Goal: Ask a question: Seek information or help from site administrators or community

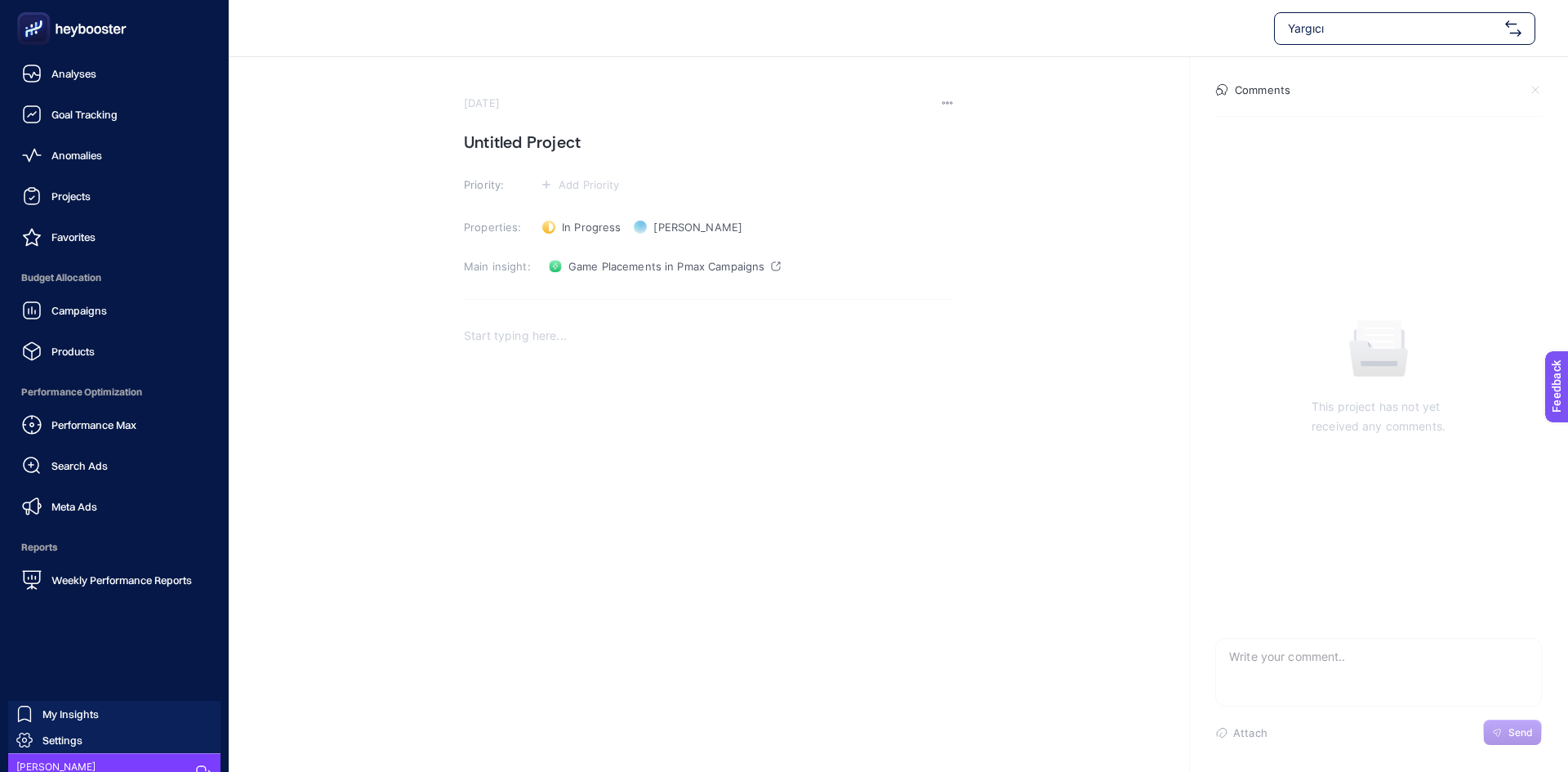
drag, startPoint x: 42, startPoint y: 81, endPoint x: 165, endPoint y: 218, distance: 184.1
click at [42, 81] on div "Analyses" at bounding box center [59, 74] width 75 height 19
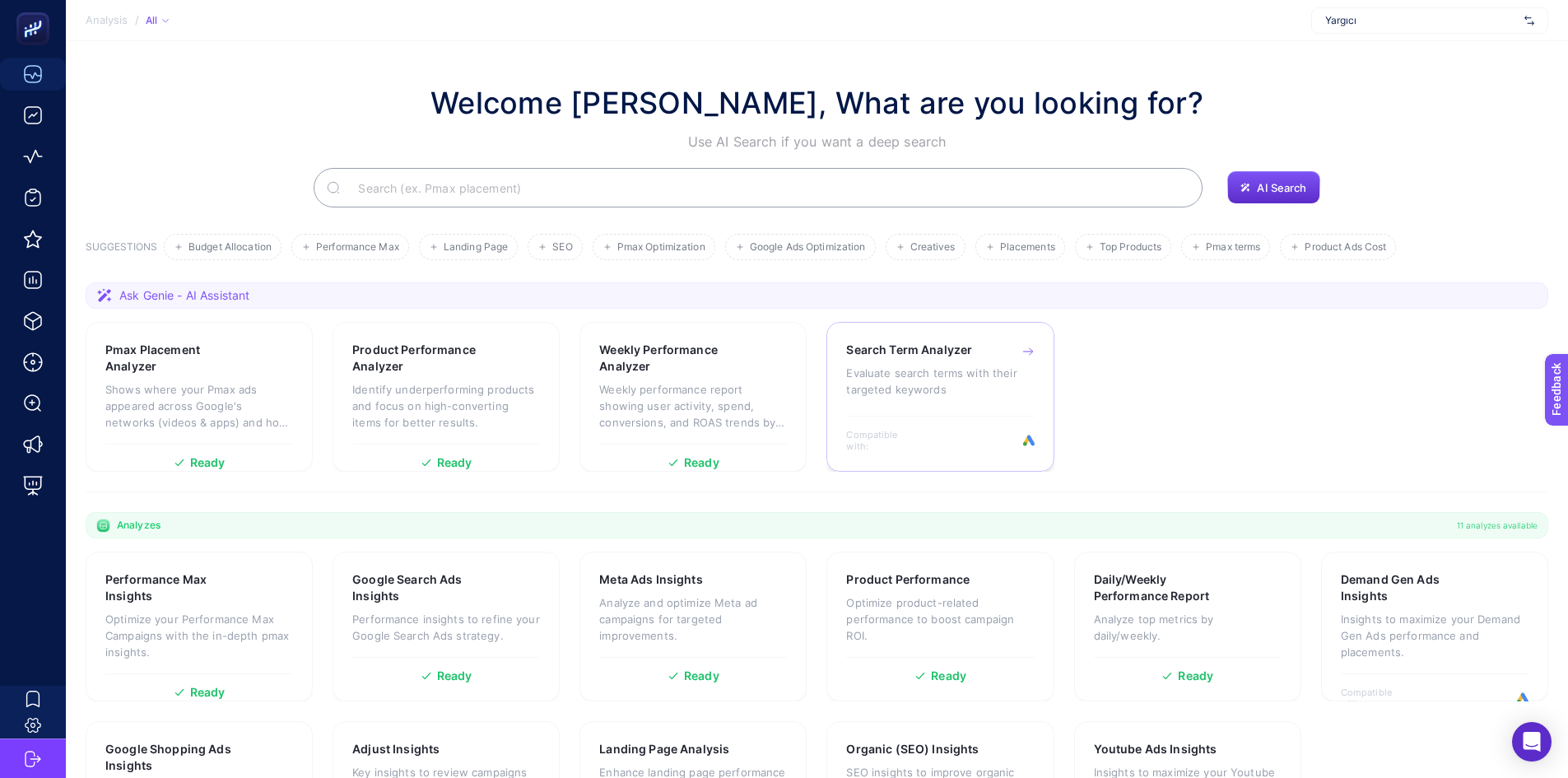
click at [947, 379] on p "Evaluate search terms with their targeted keywords" at bounding box center [939, 381] width 188 height 33
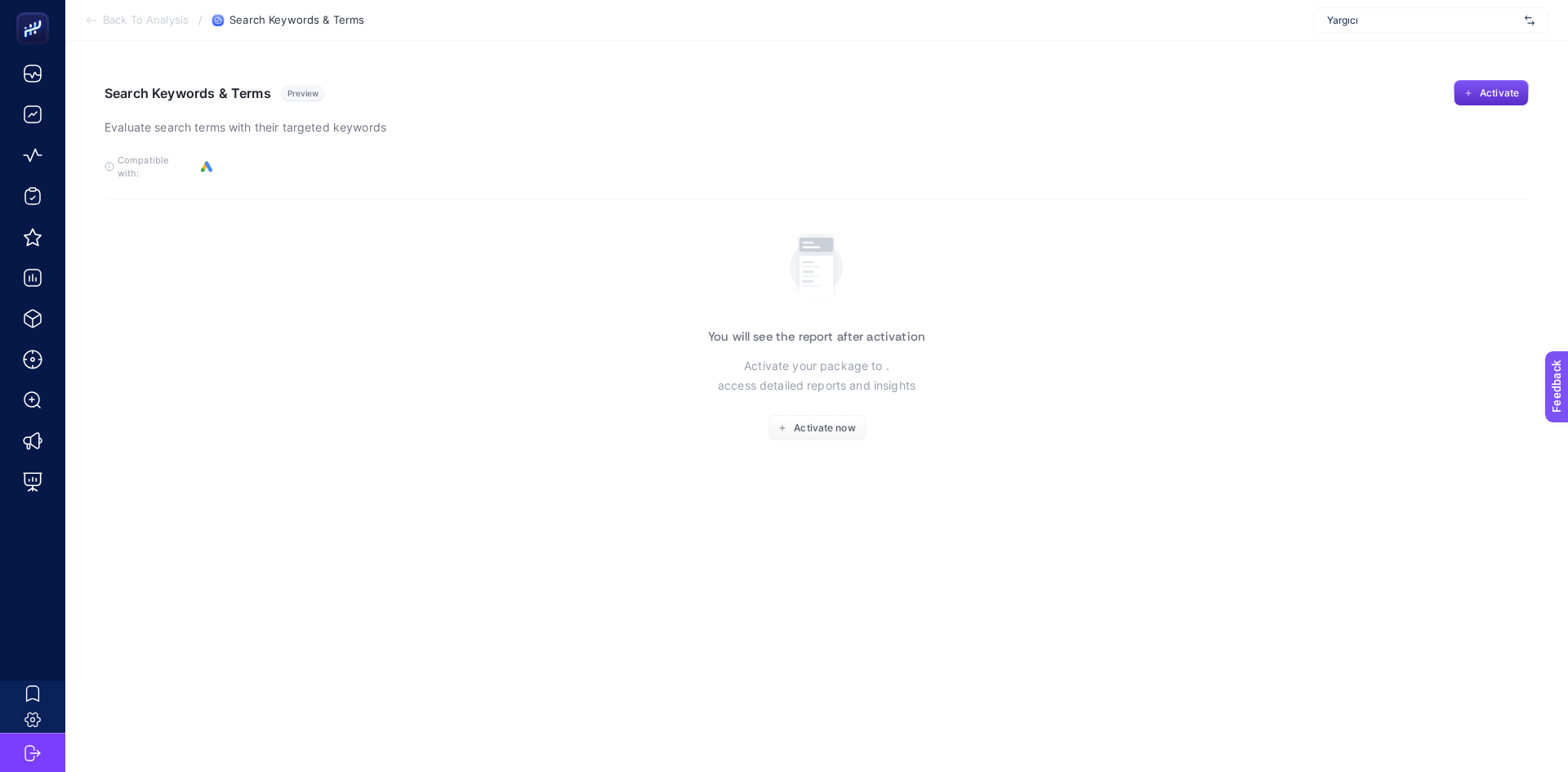
click at [94, 18] on icon at bounding box center [92, 21] width 13 height 13
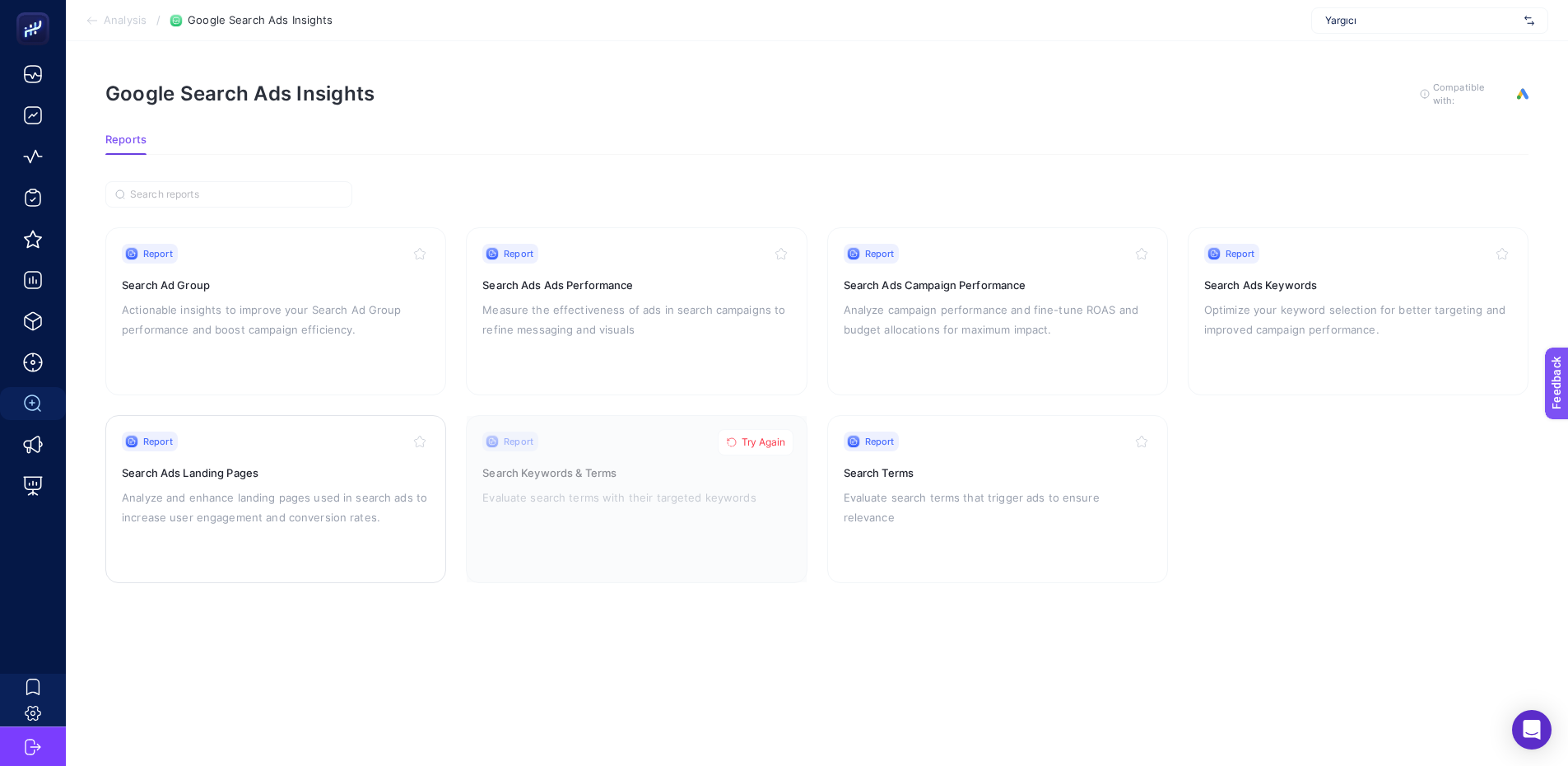
click at [349, 487] on p "Analyze and enhance landing pages used in search ads to increase user engagemen…" at bounding box center [275, 506] width 308 height 40
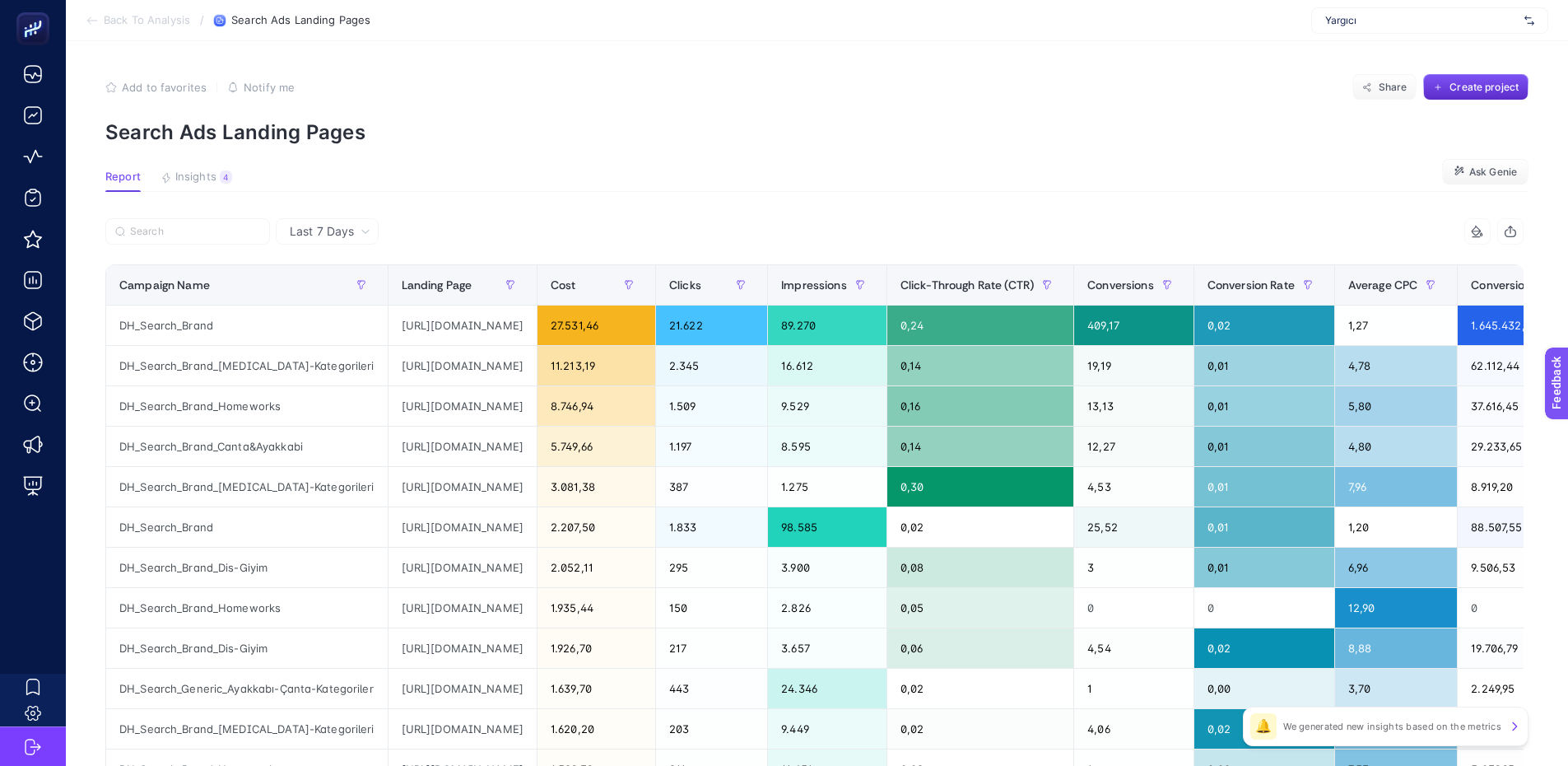
click at [1319, 97] on div "Add to favorites false Notify me Share Create project" at bounding box center [817, 87] width 1423 height 26
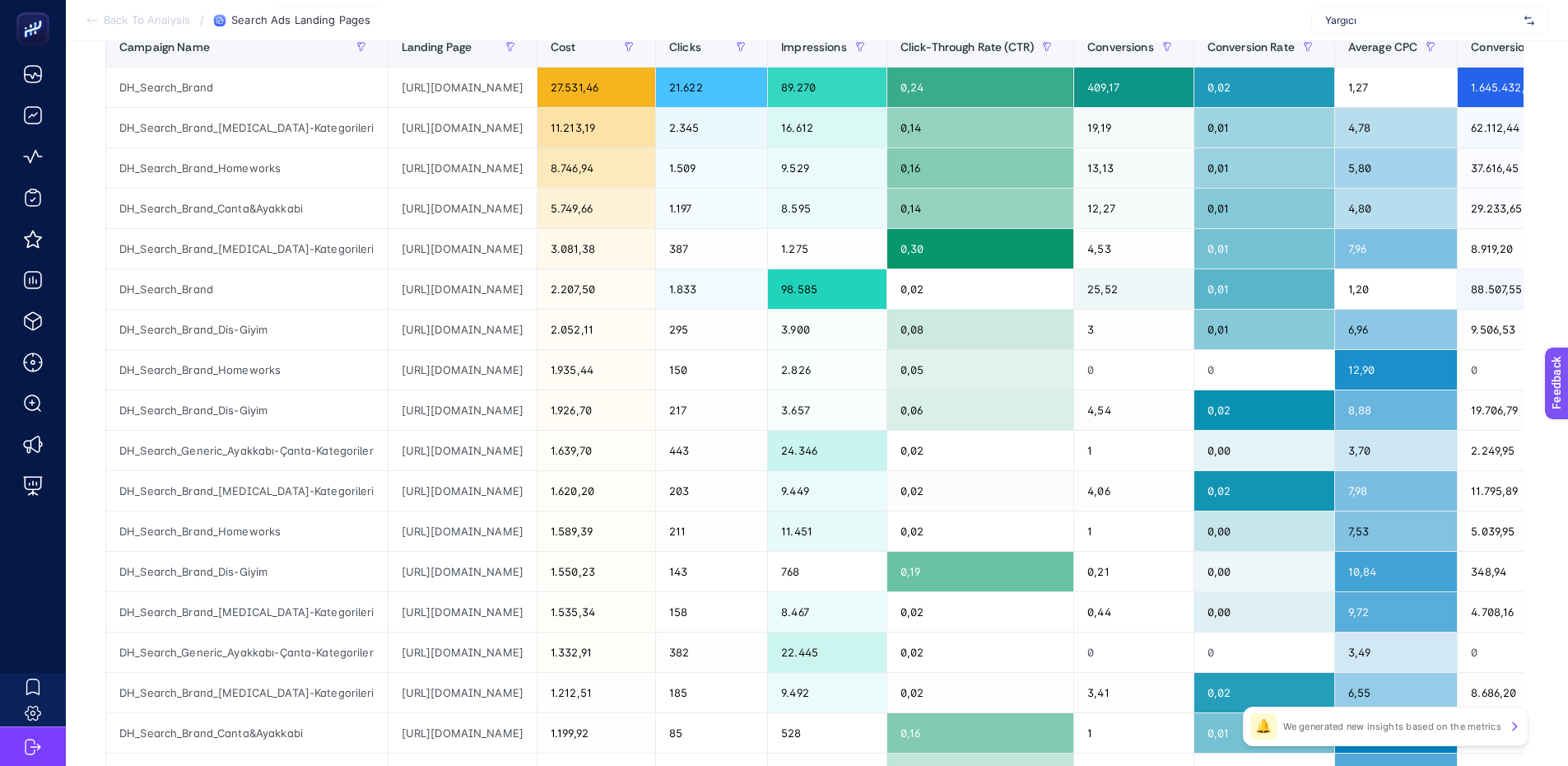
scroll to position [247, 0]
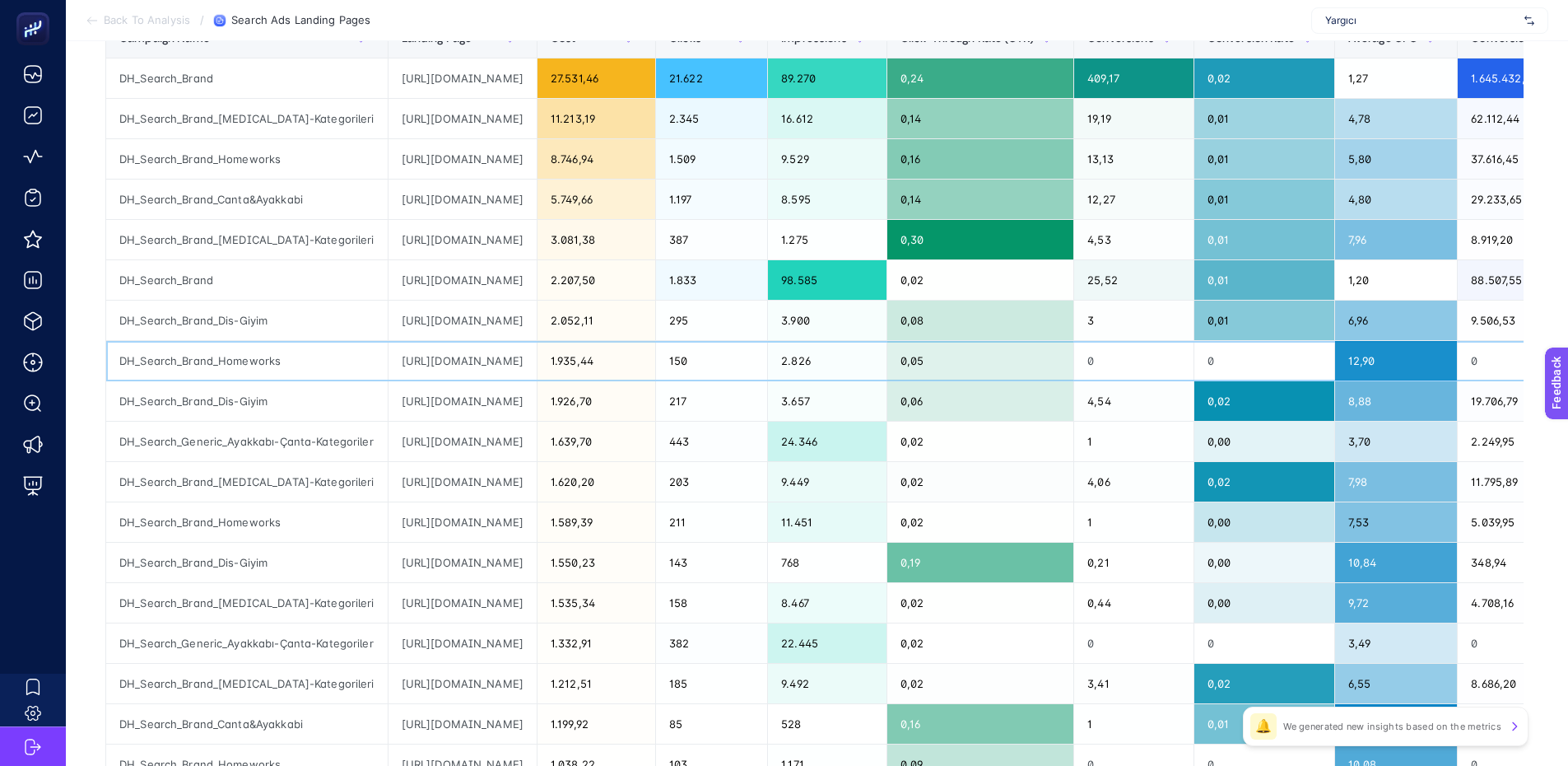
drag, startPoint x: 705, startPoint y: 366, endPoint x: 372, endPoint y: 360, distance: 333.1
click at [372, 360] on tr "DH_Search_Brand_Homeworks [URL][DOMAIN_NAME] 1.935,44 150 2.826 0,05 0 0 12,90 …" at bounding box center [930, 361] width 1648 height 41
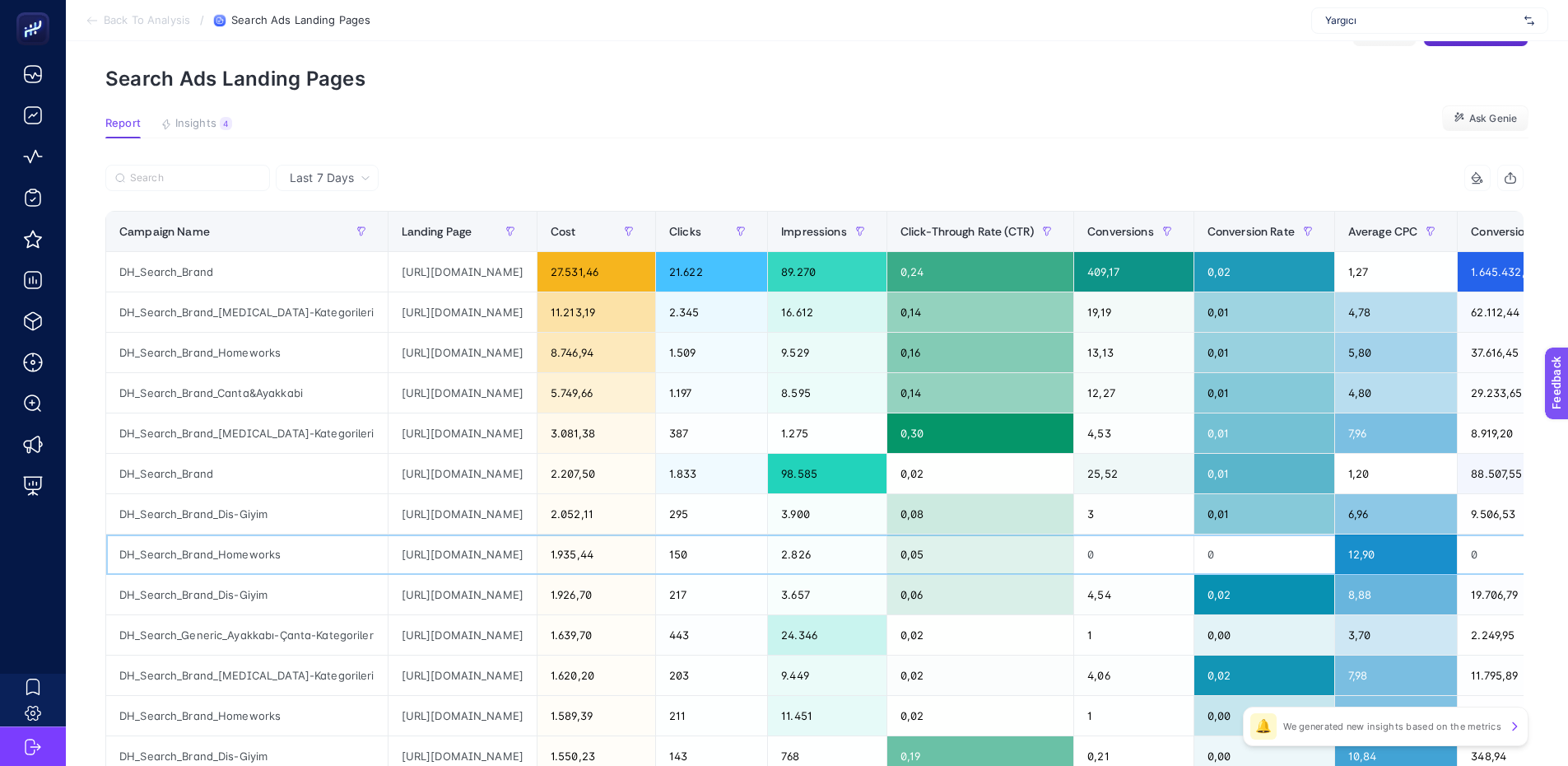
scroll to position [0, 0]
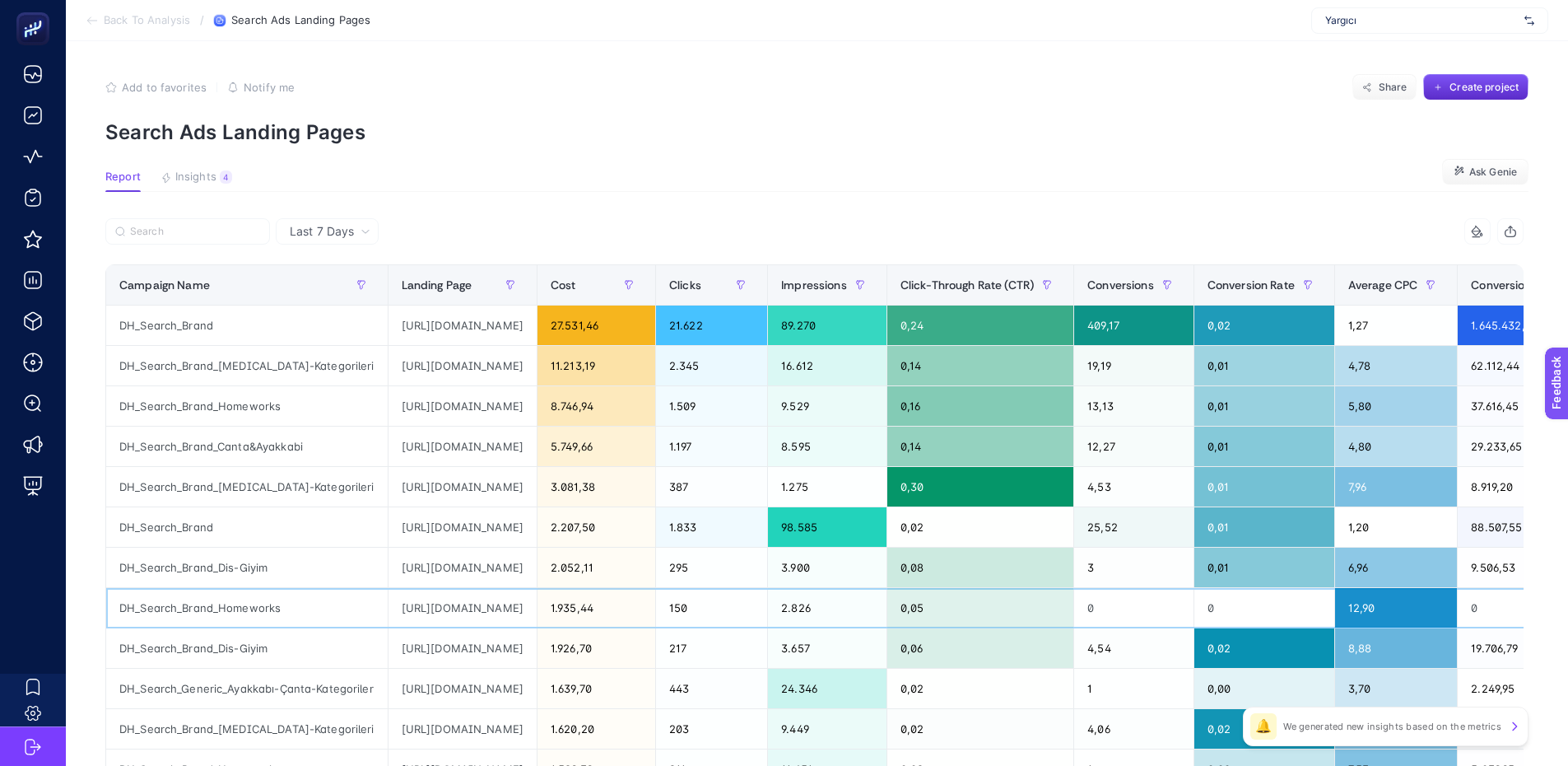
copy tr "[URL][DOMAIN_NAME]"
click at [90, 17] on icon at bounding box center [93, 21] width 14 height 14
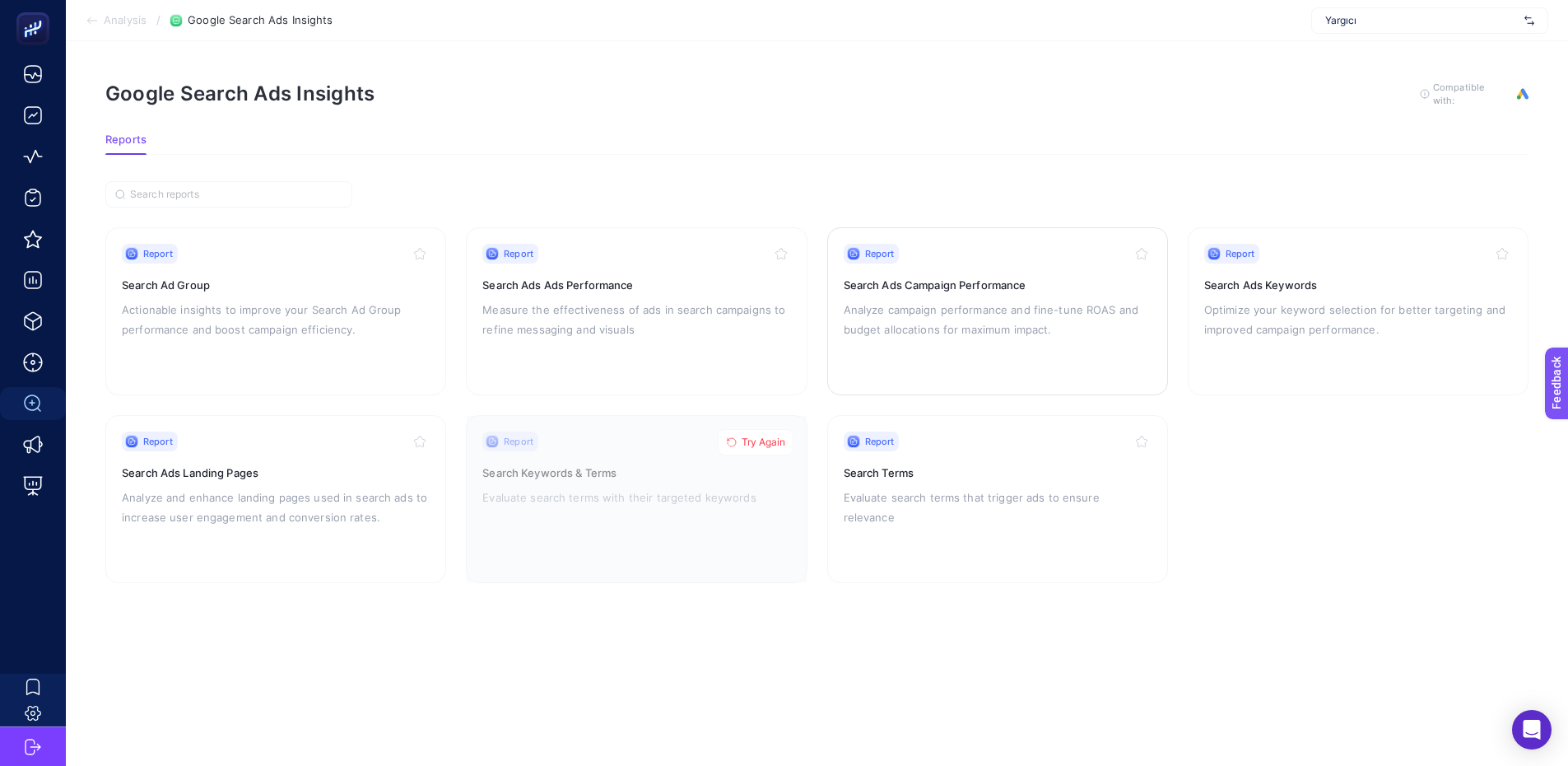
click at [969, 300] on p "Analyze campaign performance and fine-tune ROAS and budget allocations for maxi…" at bounding box center [997, 319] width 308 height 40
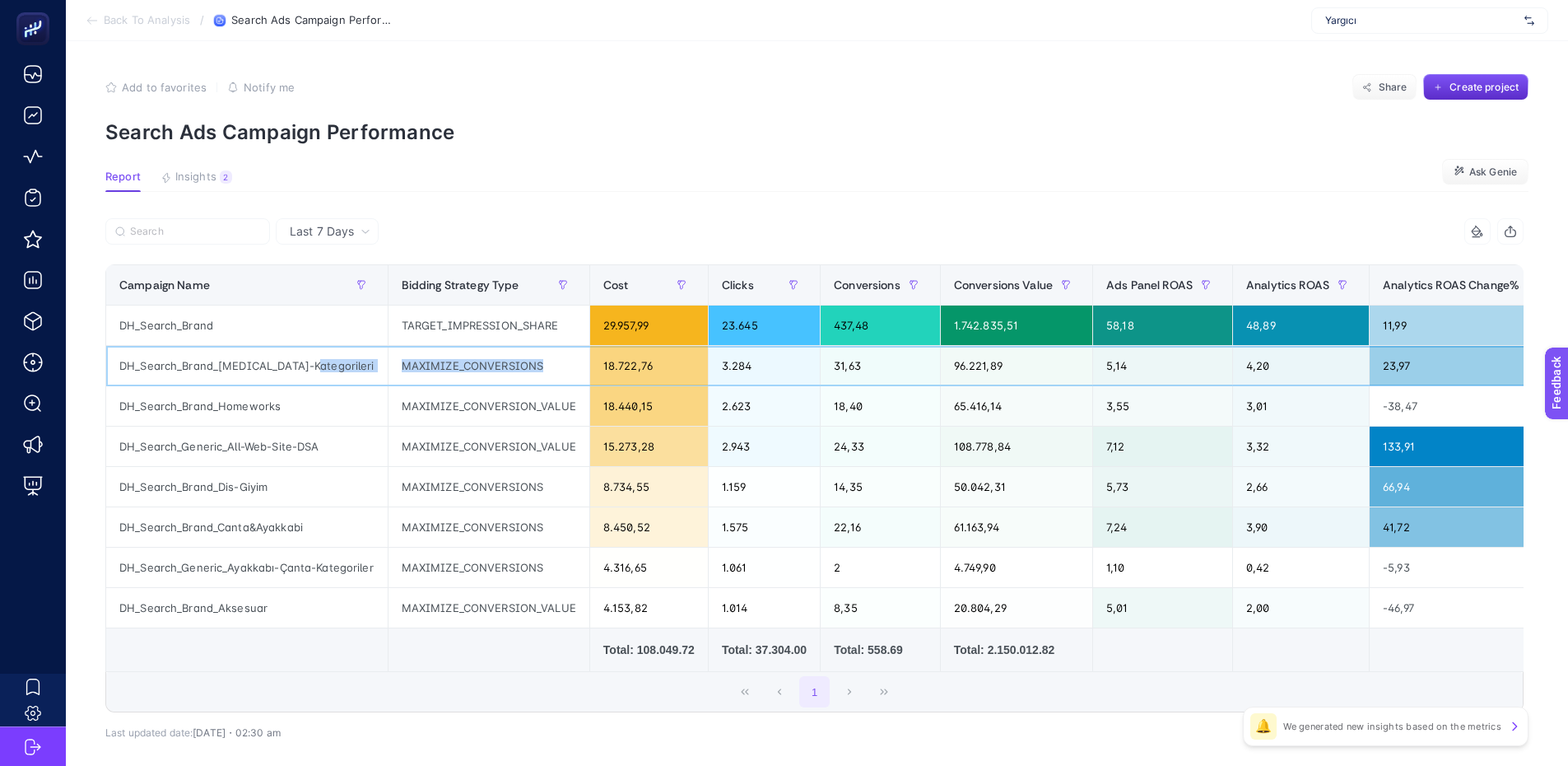
drag, startPoint x: 566, startPoint y: 370, endPoint x: 323, endPoint y: 361, distance: 243.2
click at [323, 507] on tr "DH_Search_Brand_[MEDICAL_DATA]-Kategorileri MAXIMIZE_CONVERSIONS 18.722,76 3.28…" at bounding box center [1439, 528] width 2666 height 41
drag, startPoint x: 569, startPoint y: 325, endPoint x: 392, endPoint y: 327, distance: 177.0
click at [392, 327] on div "TARGET_IMPRESSION_SHARE" at bounding box center [489, 325] width 201 height 40
click at [1486, 171] on span "Ask Genie" at bounding box center [1494, 173] width 48 height 14
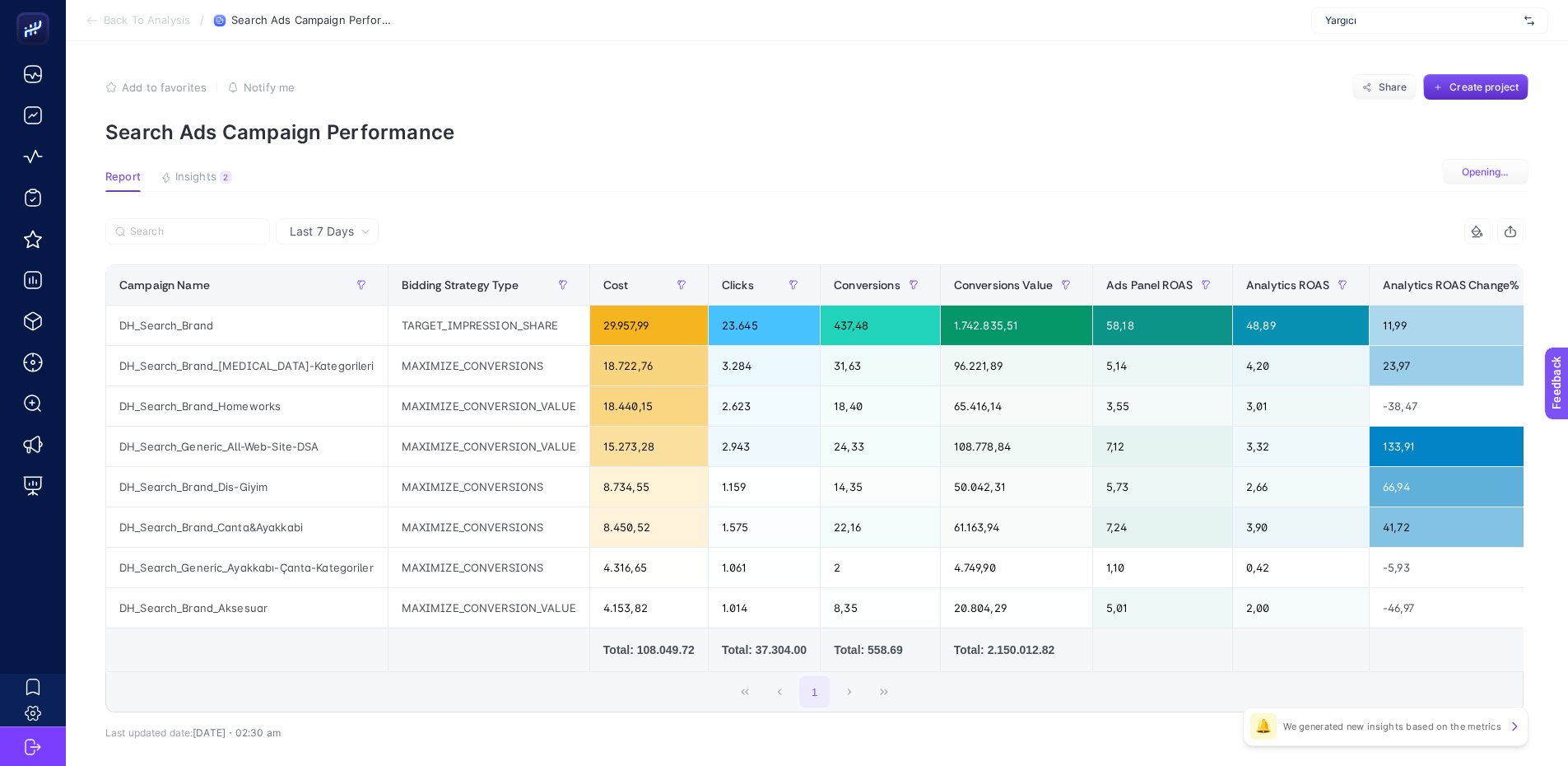
drag, startPoint x: 195, startPoint y: 160, endPoint x: 196, endPoint y: 169, distance: 9.1
click at [196, 162] on article "Add to favorites false Notify me Share Create project Search Ads Campaign Perfo…" at bounding box center [817, 443] width 1502 height 803
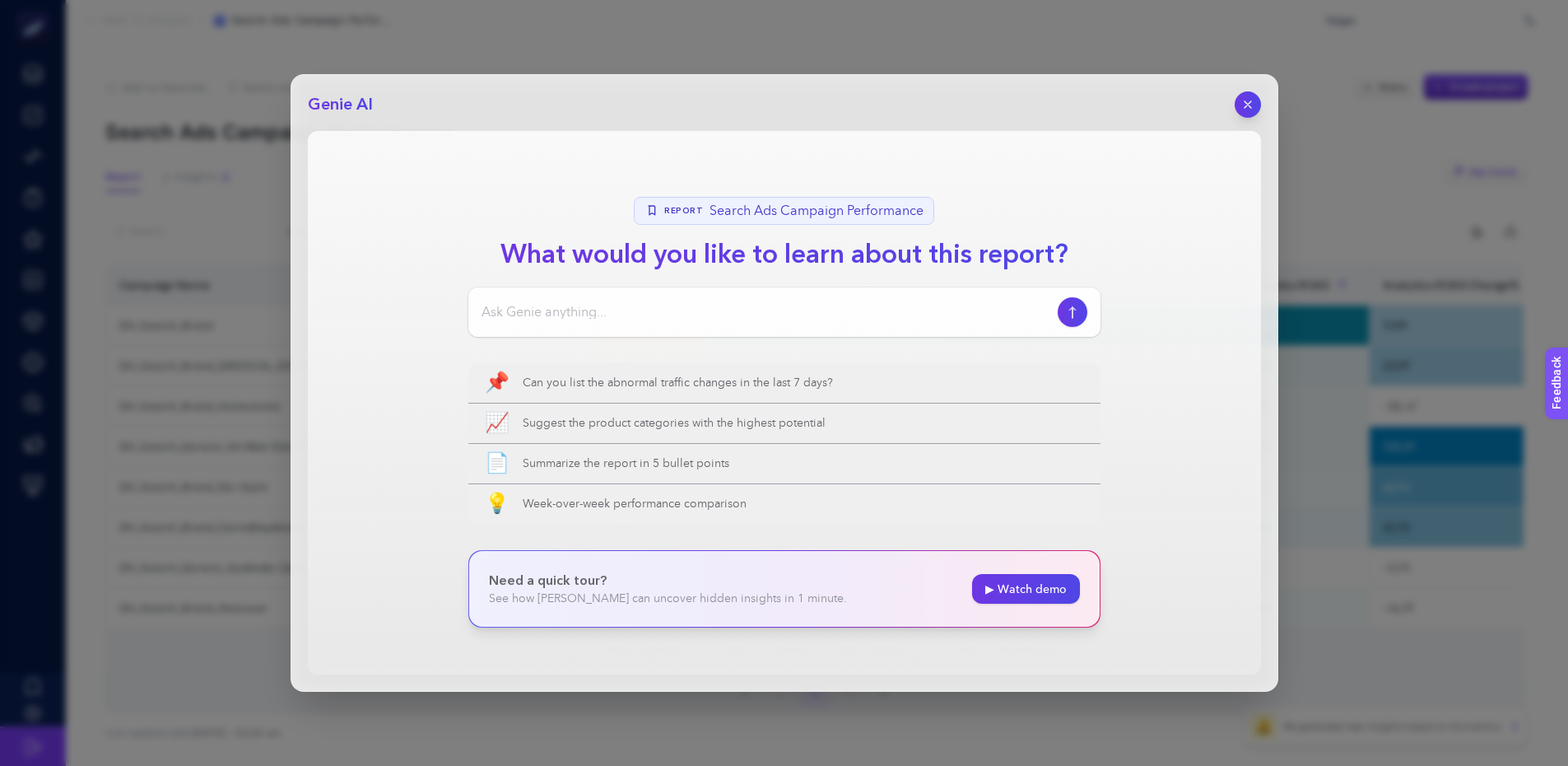
click at [196, 175] on div "Genie AI Report Search Ads Campaign Performance What would you like to learn ab…" at bounding box center [784, 383] width 1568 height 766
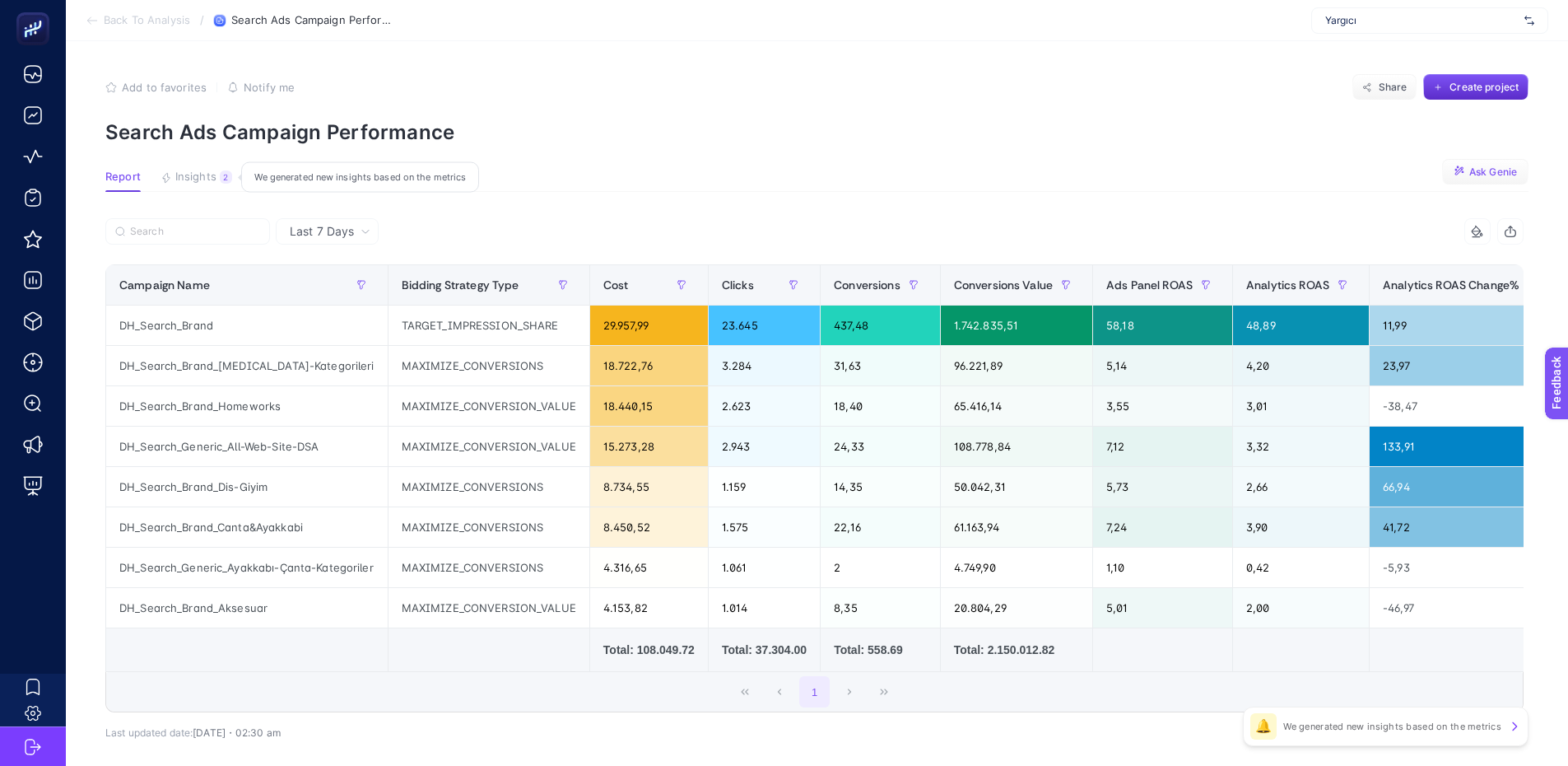
click at [205, 179] on span "Insights" at bounding box center [196, 178] width 41 height 14
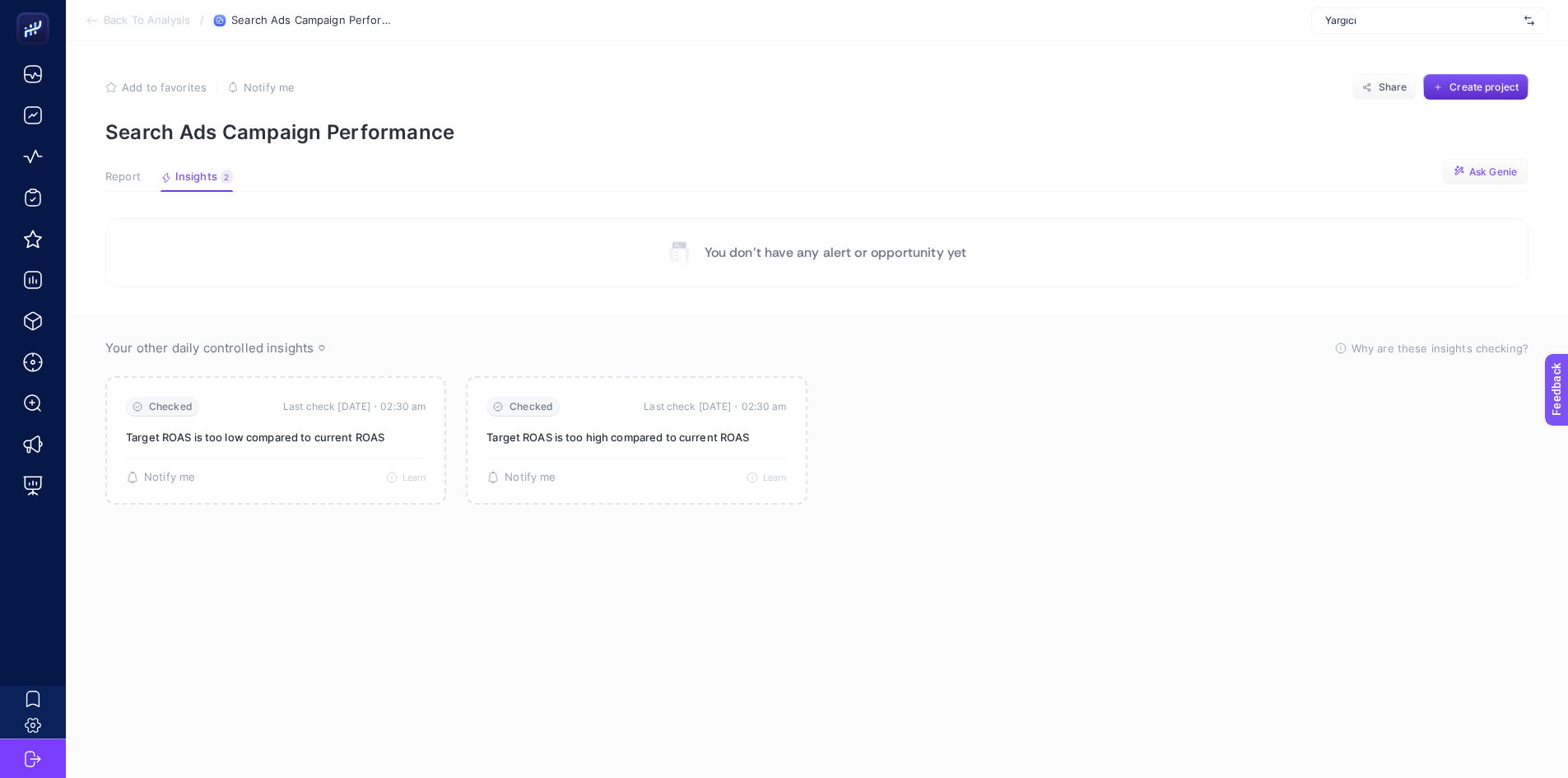
click at [126, 172] on span "Report" at bounding box center [122, 177] width 36 height 13
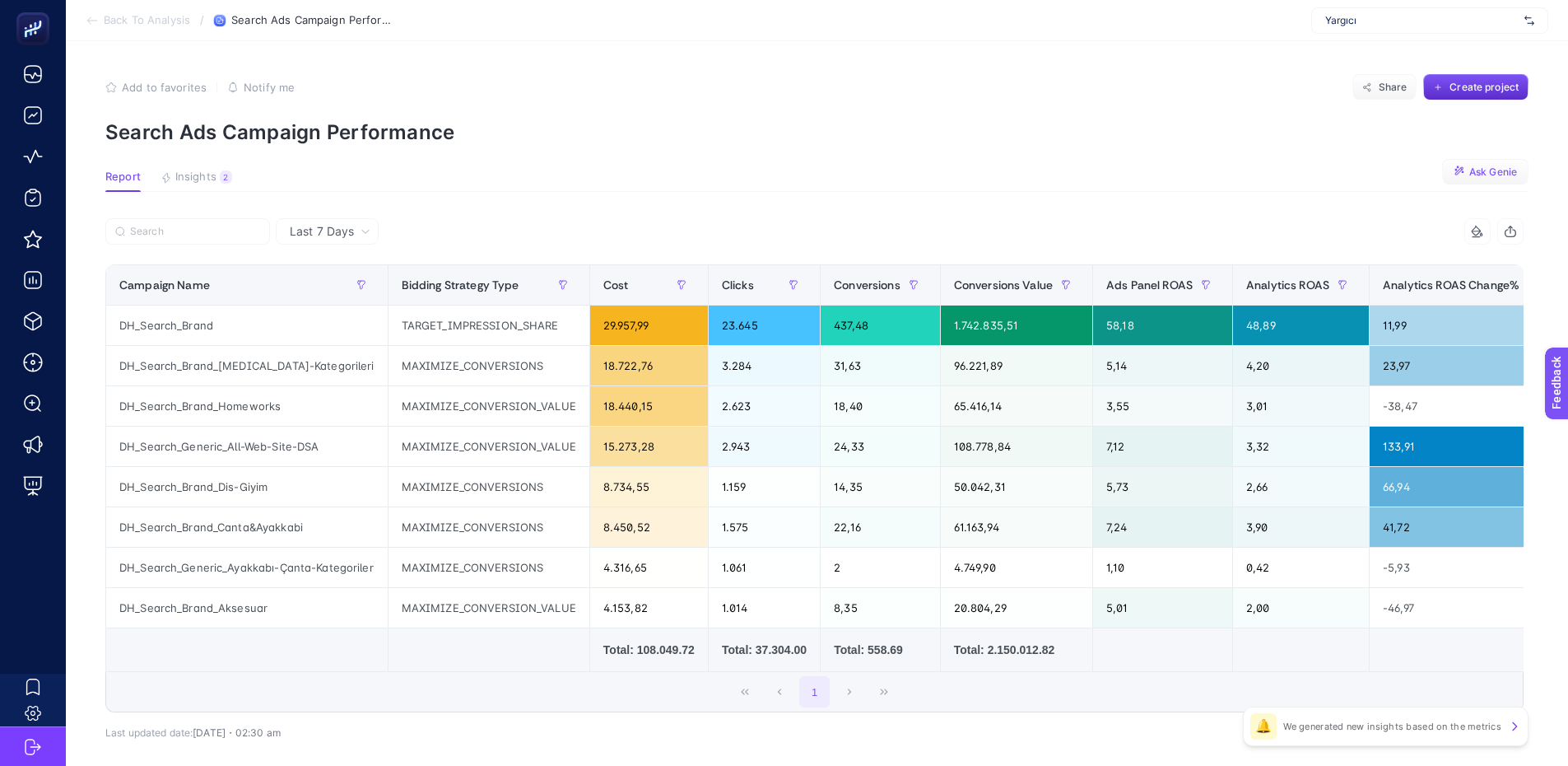
click at [1500, 171] on span "Ask Genie" at bounding box center [1494, 173] width 48 height 14
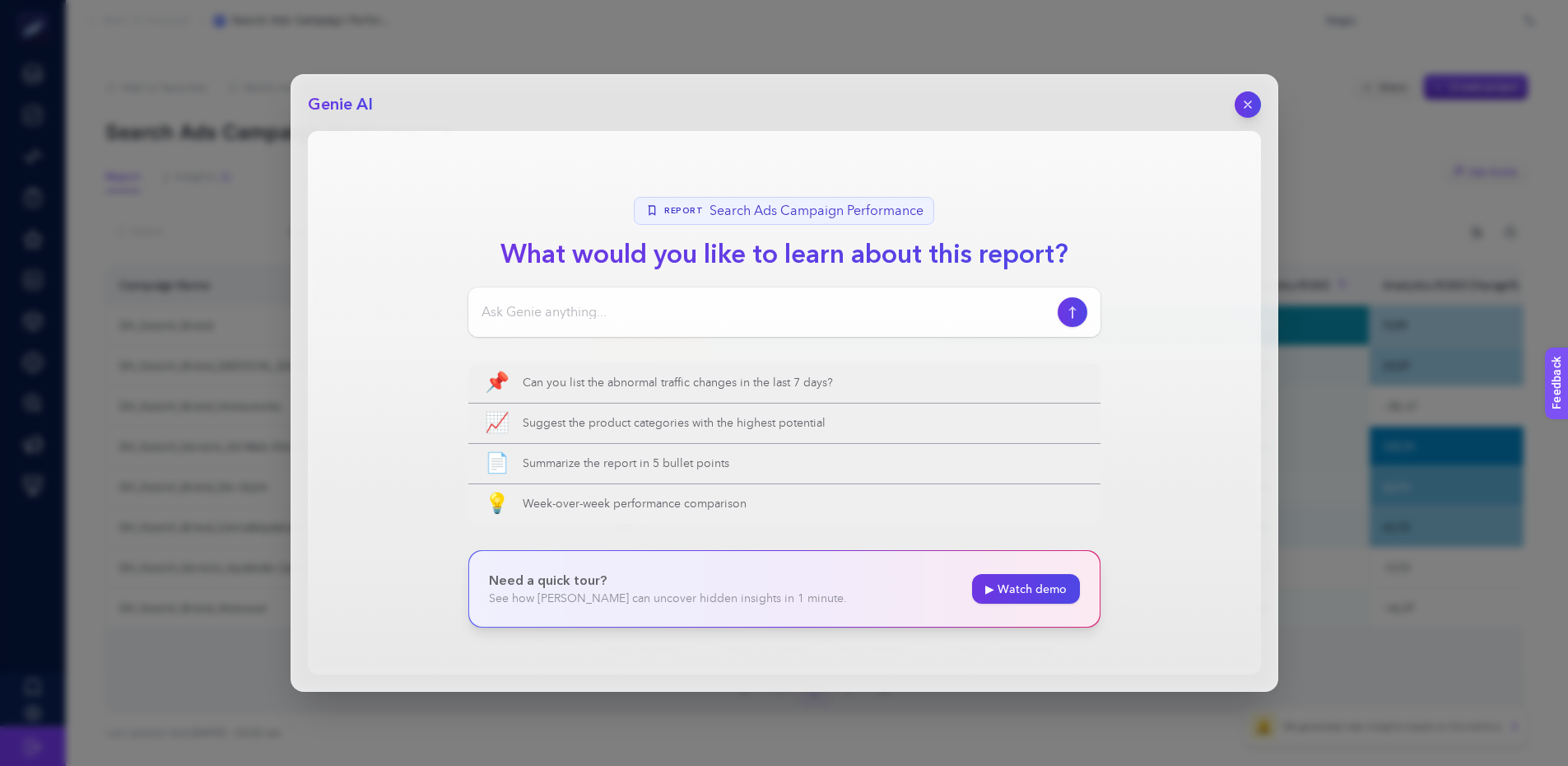
click at [558, 320] on input at bounding box center [766, 312] width 570 height 19
type input "pmax kampanya roas ım artmıyor"
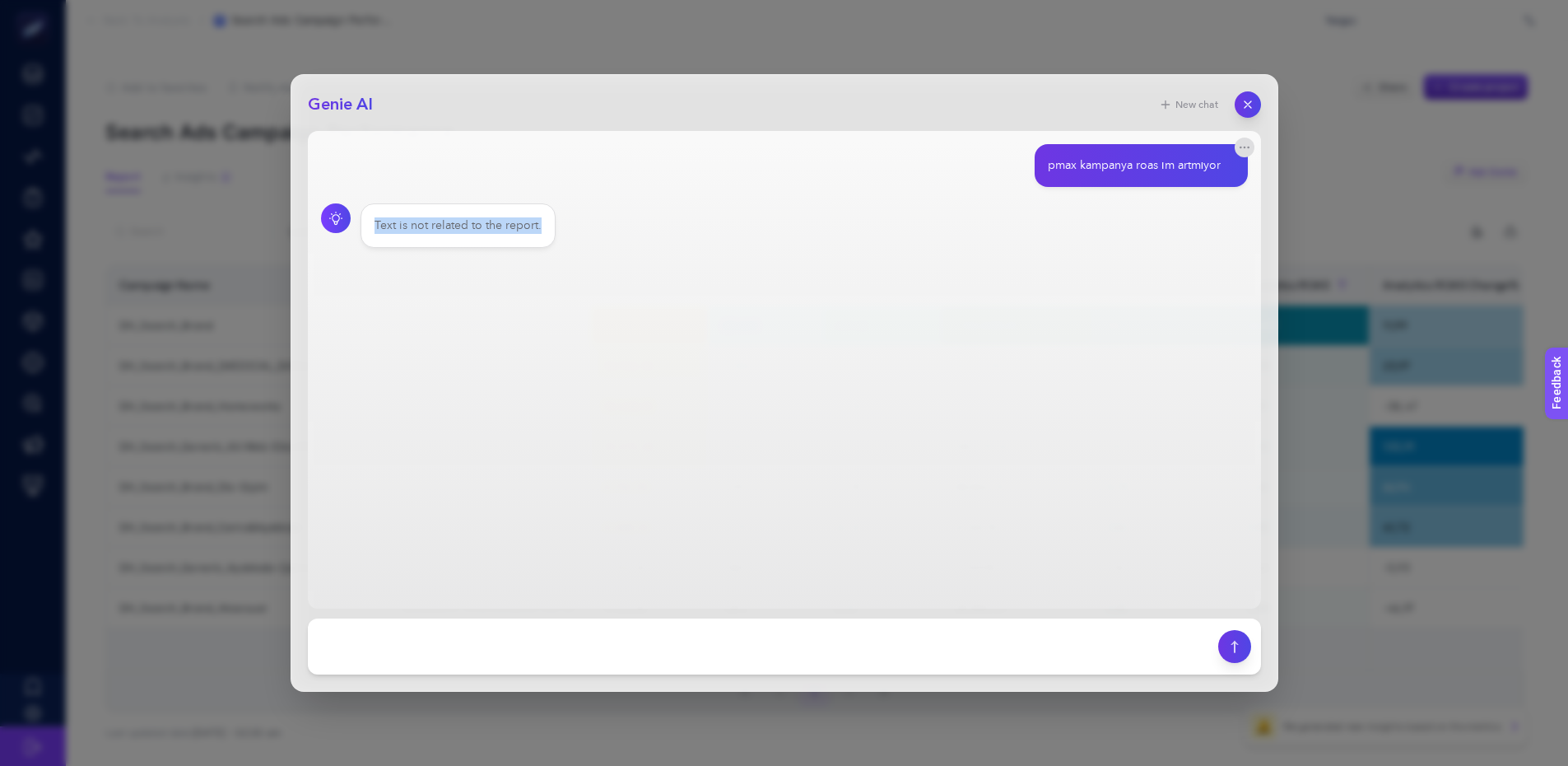
drag, startPoint x: 545, startPoint y: 223, endPoint x: 367, endPoint y: 231, distance: 178.2
click at [367, 231] on div "Text is not related to the report." at bounding box center [458, 226] width 195 height 44
click at [373, 232] on div at bounding box center [373, 232] width 0 height 0
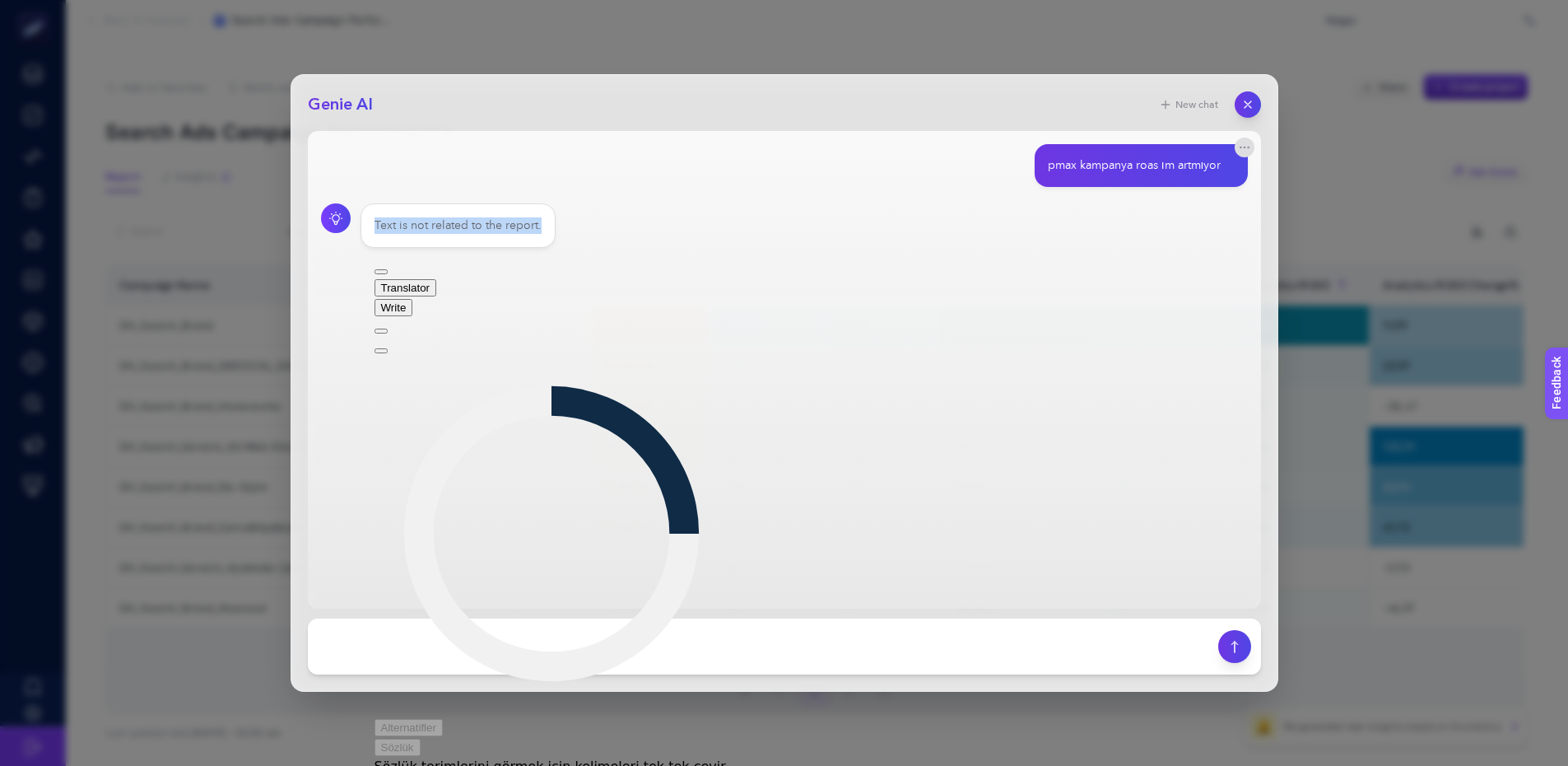
click at [430, 282] on span "Translator" at bounding box center [405, 287] width 49 height 13
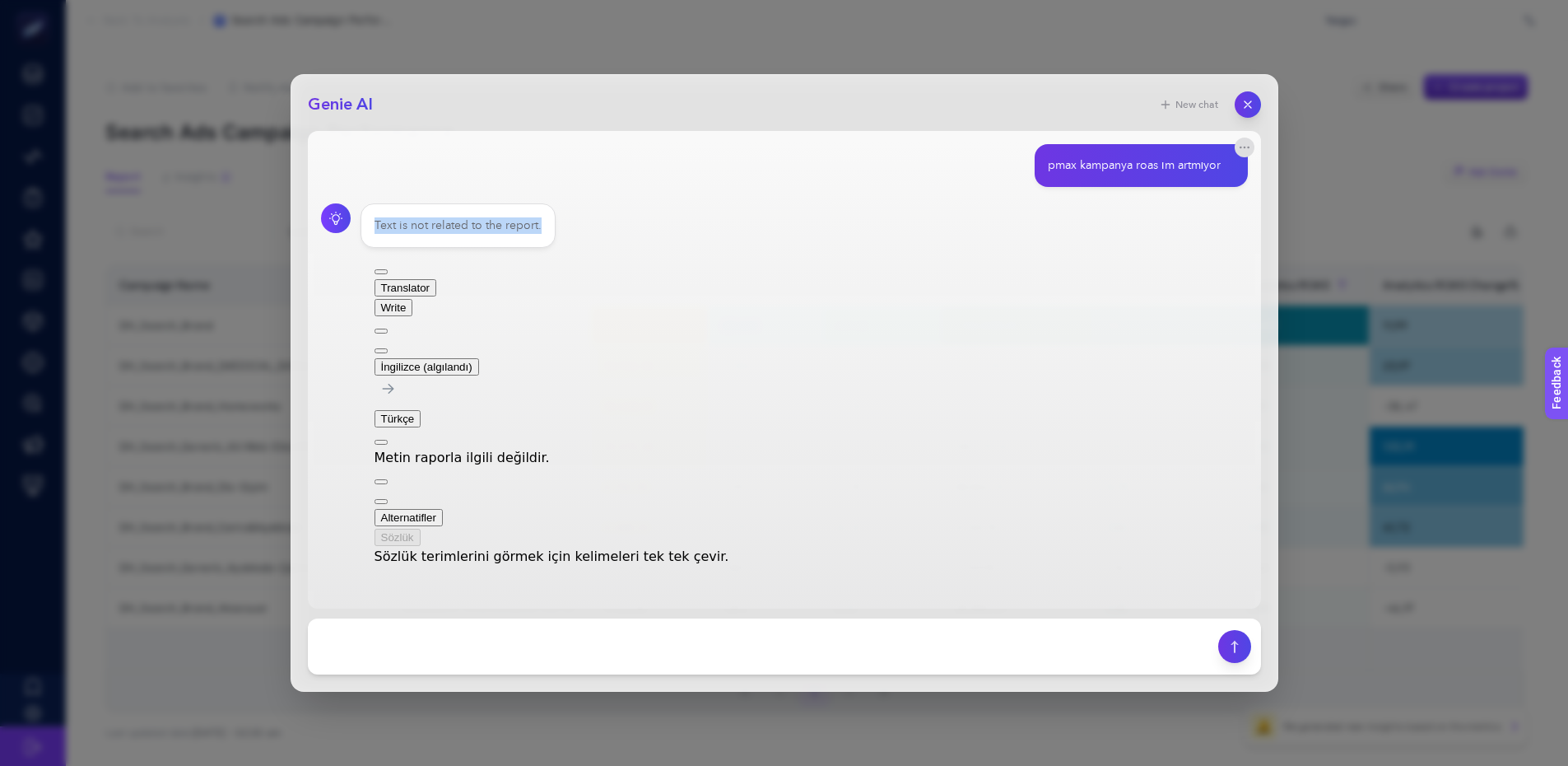
click at [913, 229] on div "Text is not related to the report." at bounding box center [784, 226] width 927 height 44
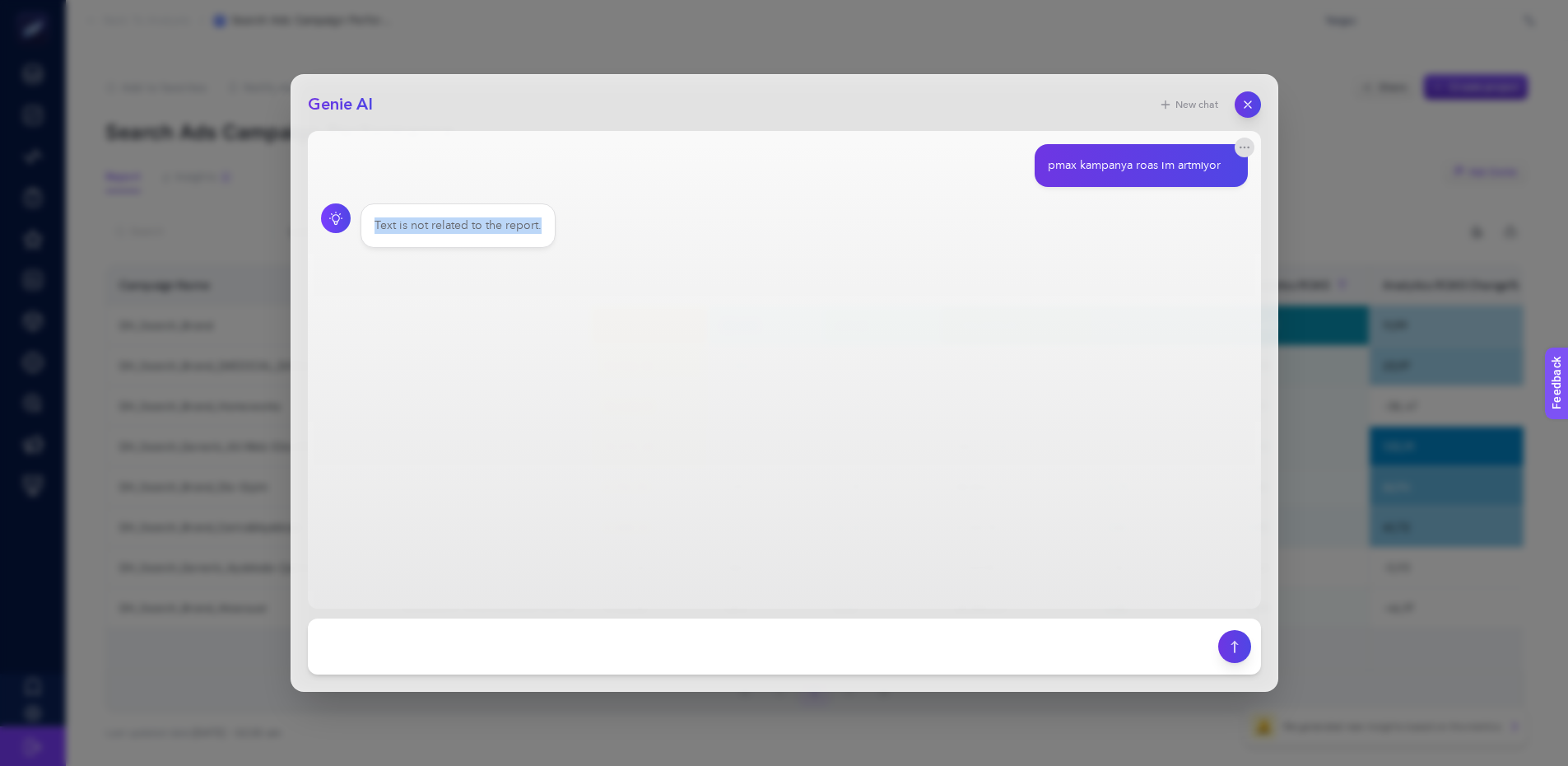
drag, startPoint x: 366, startPoint y: 232, endPoint x: 542, endPoint y: 228, distance: 176.0
click at [542, 228] on div "Text is not related to the report." at bounding box center [458, 226] width 195 height 44
click at [537, 232] on div at bounding box center [537, 232] width 0 height 0
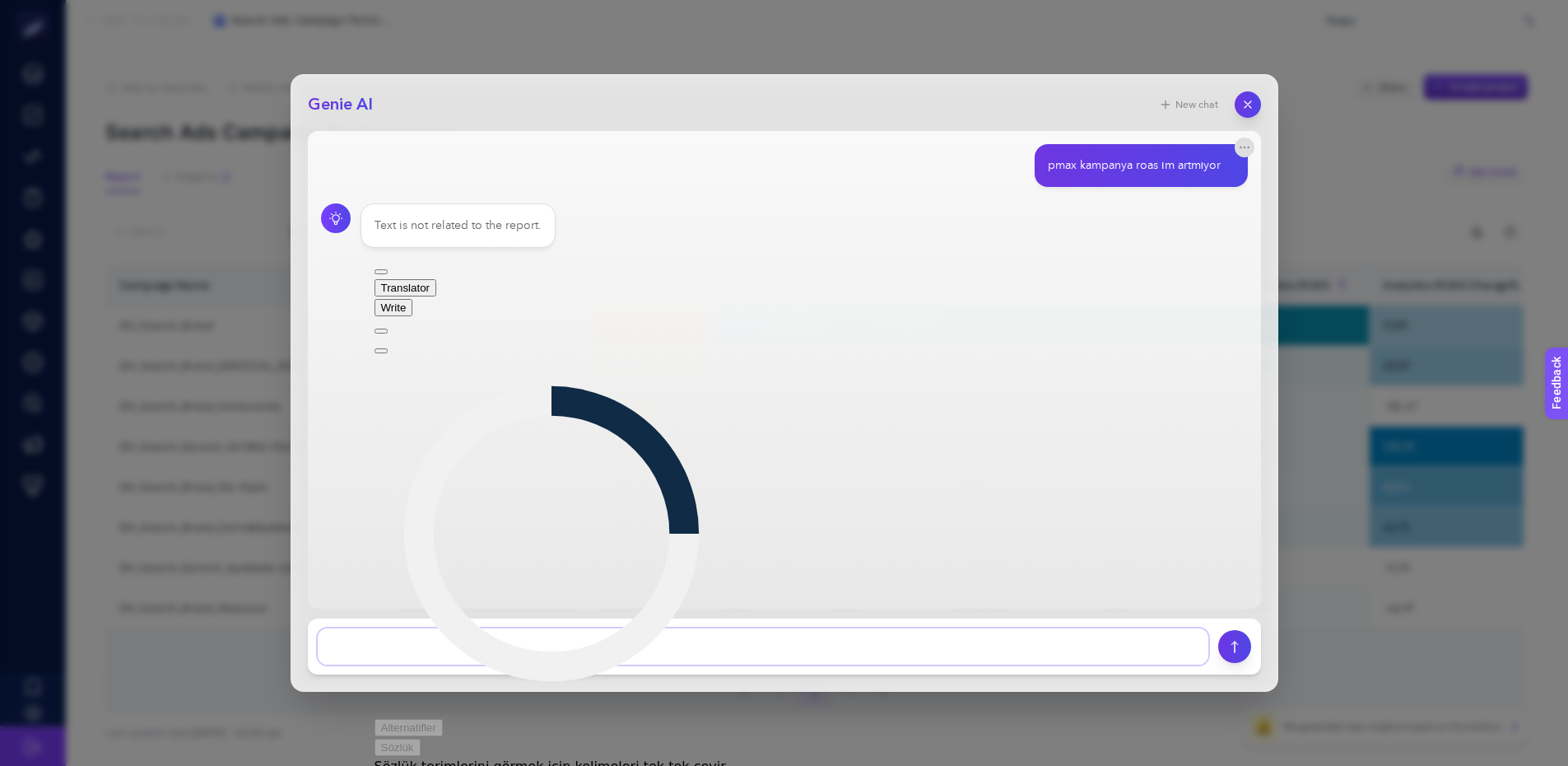
click at [610, 655] on textarea at bounding box center [762, 646] width 890 height 37
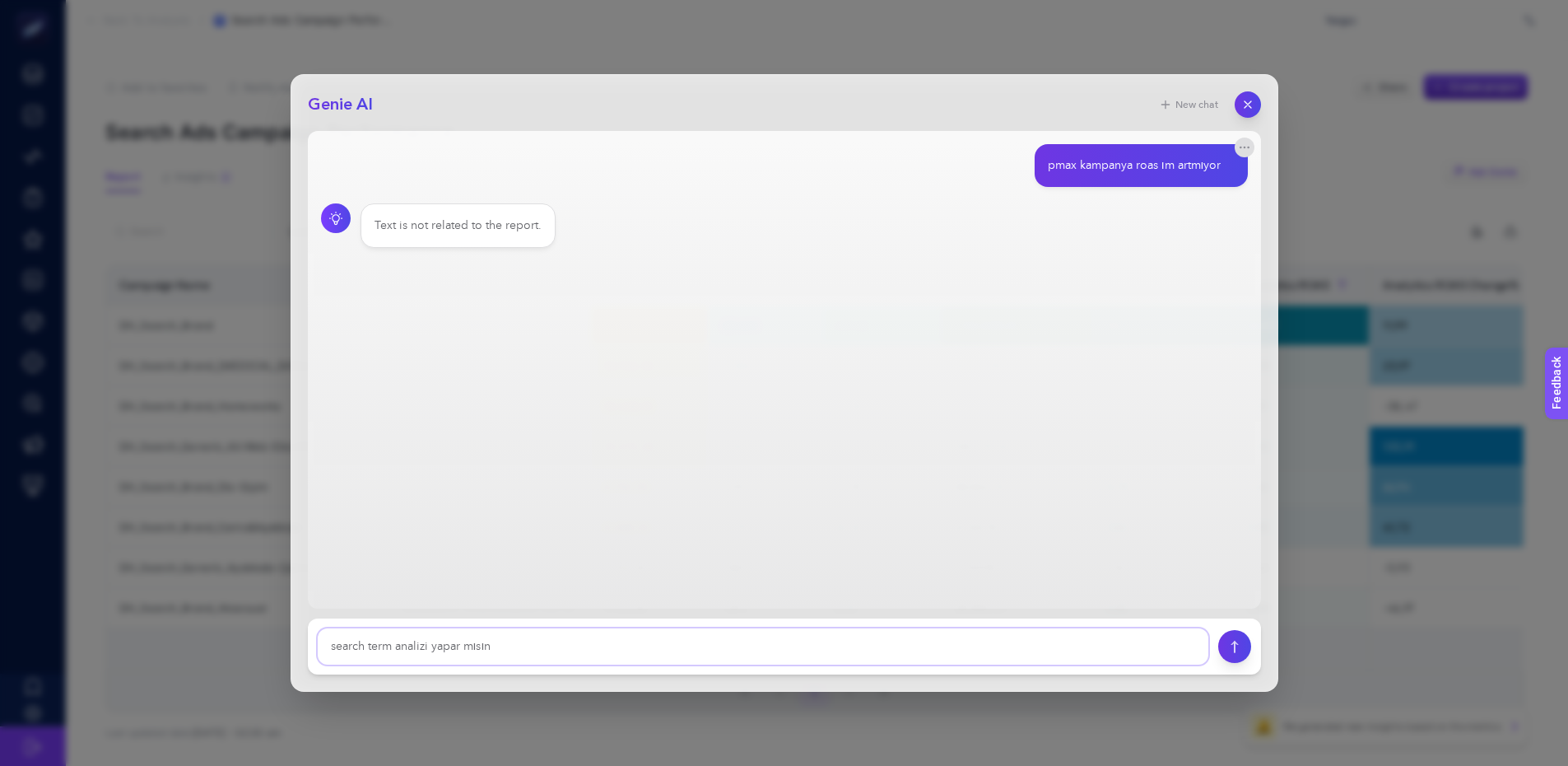
type textarea "search term analizi yapar mısın"
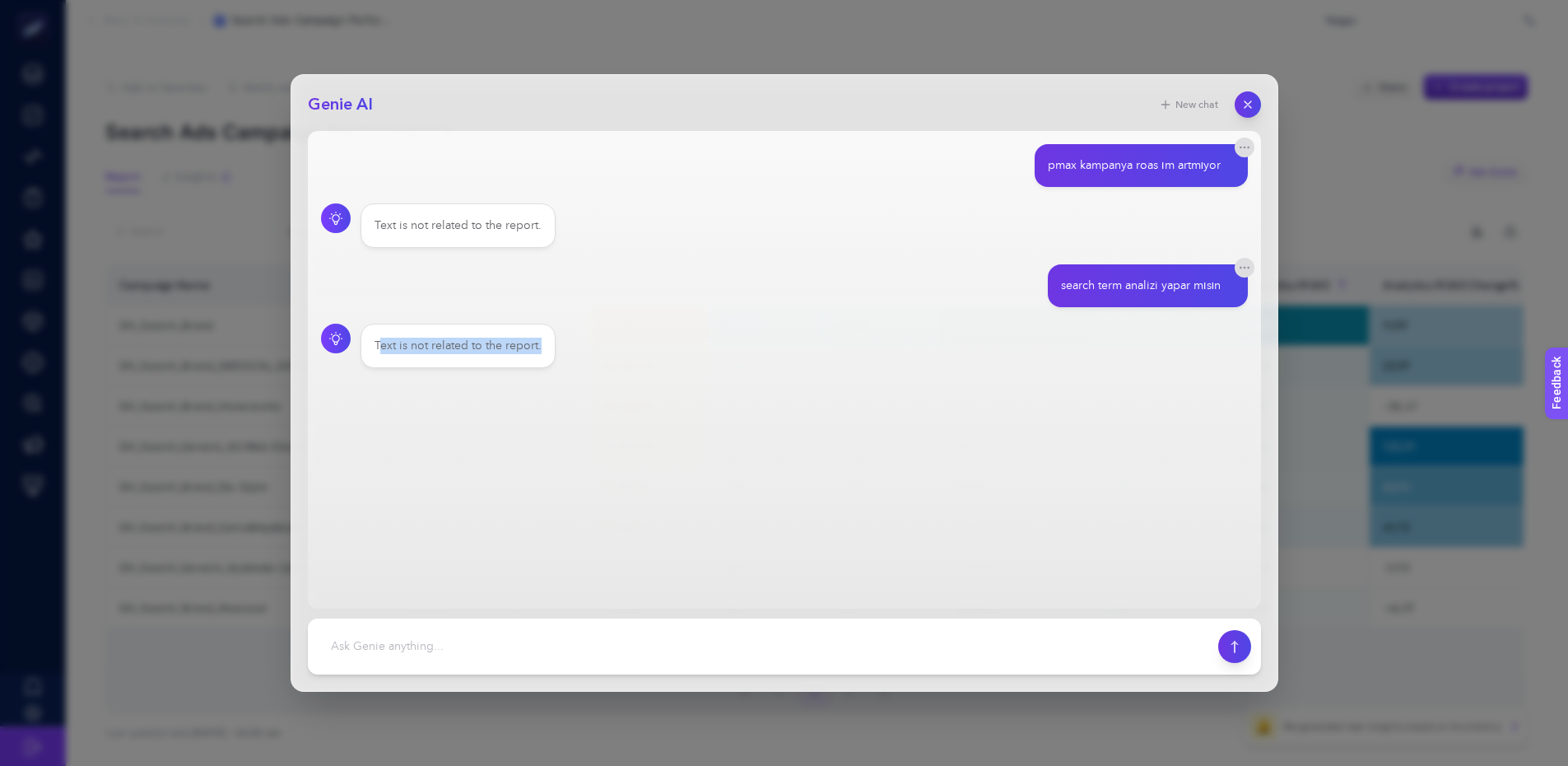
drag, startPoint x: 379, startPoint y: 355, endPoint x: 539, endPoint y: 355, distance: 160.0
click at [539, 355] on div "Text is not related to the report." at bounding box center [458, 345] width 195 height 44
drag, startPoint x: 388, startPoint y: 397, endPoint x: 380, endPoint y: 369, distance: 29.1
click at [388, 397] on main "pmax kampanya roas ım artmıyor Text is not related to the report. search term a…" at bounding box center [784, 369] width 953 height 478
click at [367, 354] on div "Text is not related to the report." at bounding box center [458, 345] width 195 height 44
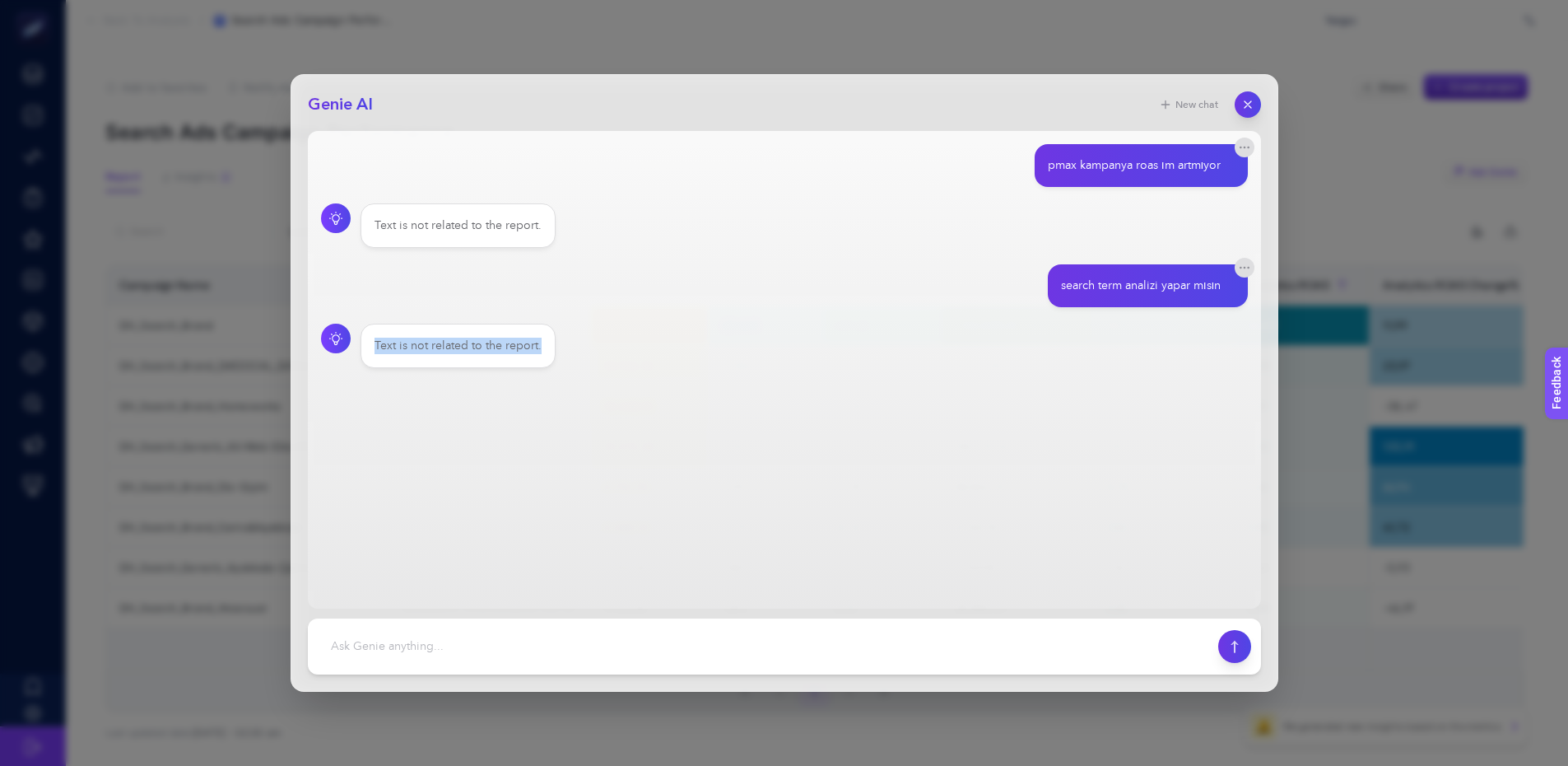
drag, startPoint x: 371, startPoint y: 351, endPoint x: 598, endPoint y: 373, distance: 228.1
click at [598, 373] on main "pmax kampanya roas ım artmıyor Text is not related to the report. search term a…" at bounding box center [784, 369] width 953 height 478
click at [537, 351] on div at bounding box center [537, 351] width 0 height 0
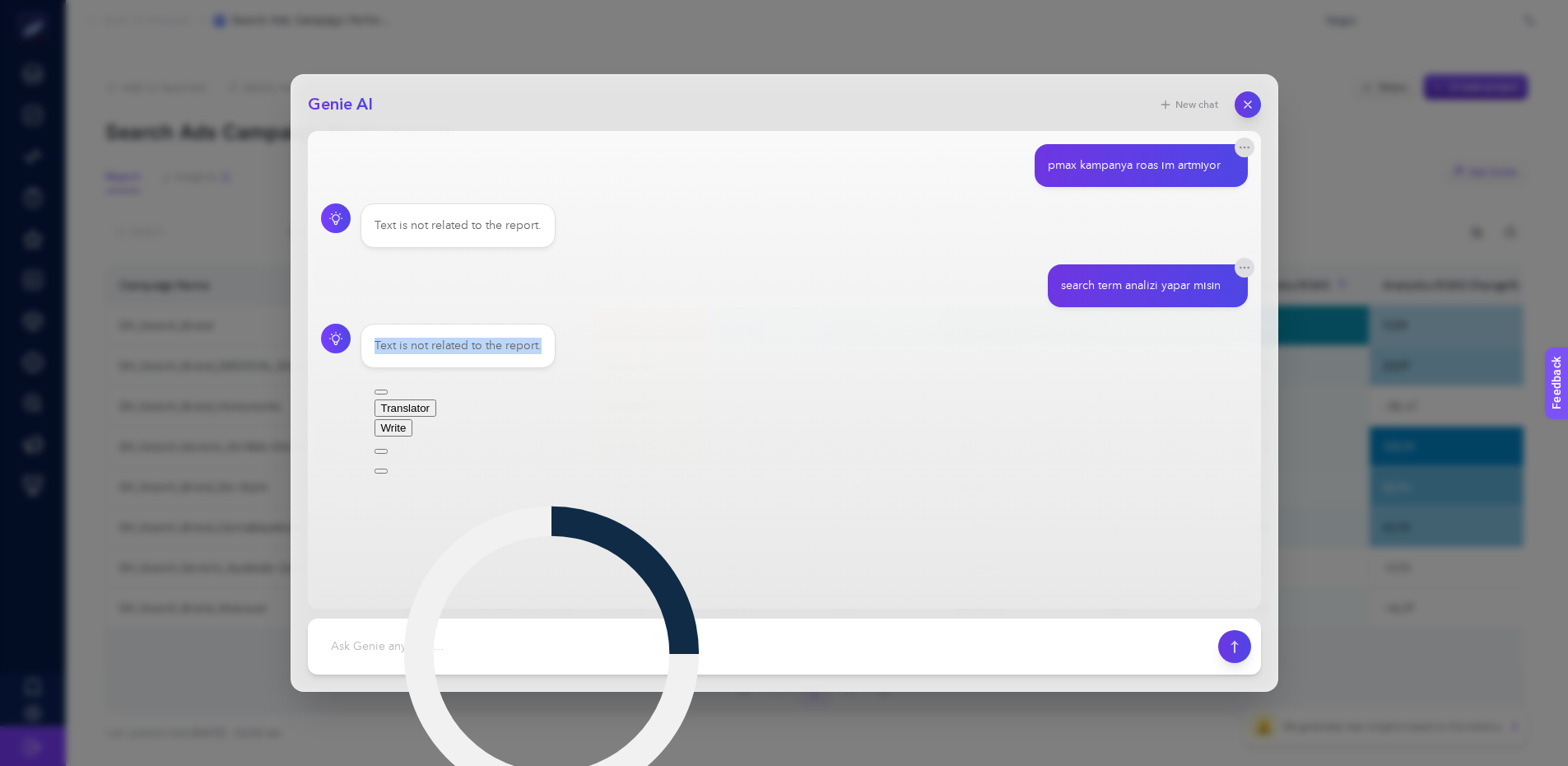
click at [430, 402] on span "Translator" at bounding box center [405, 408] width 49 height 13
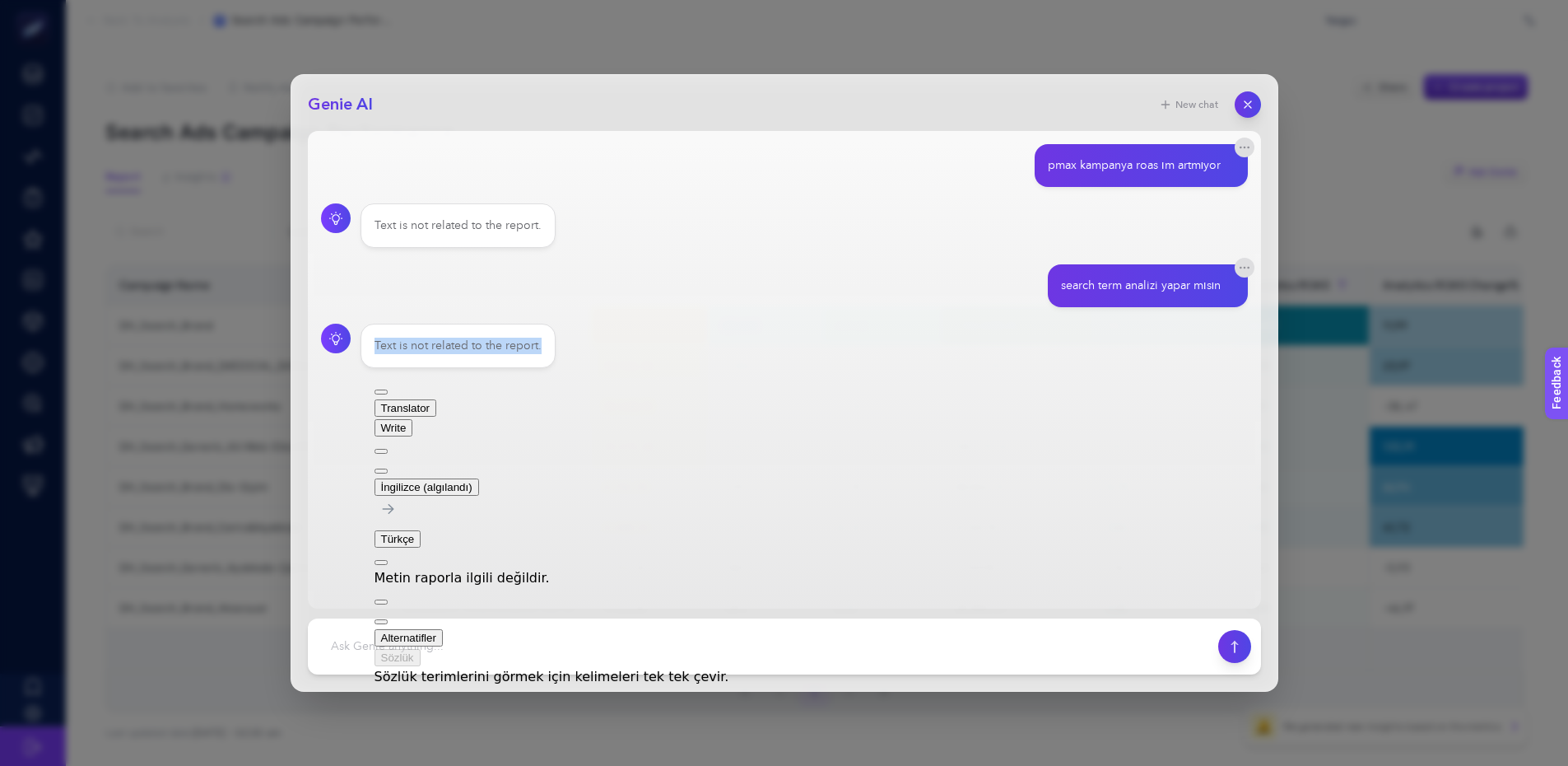
click at [730, 313] on section "pmax kampanya roas ım artmıyor Text is not related to the report. search term a…" at bounding box center [784, 256] width 927 height 224
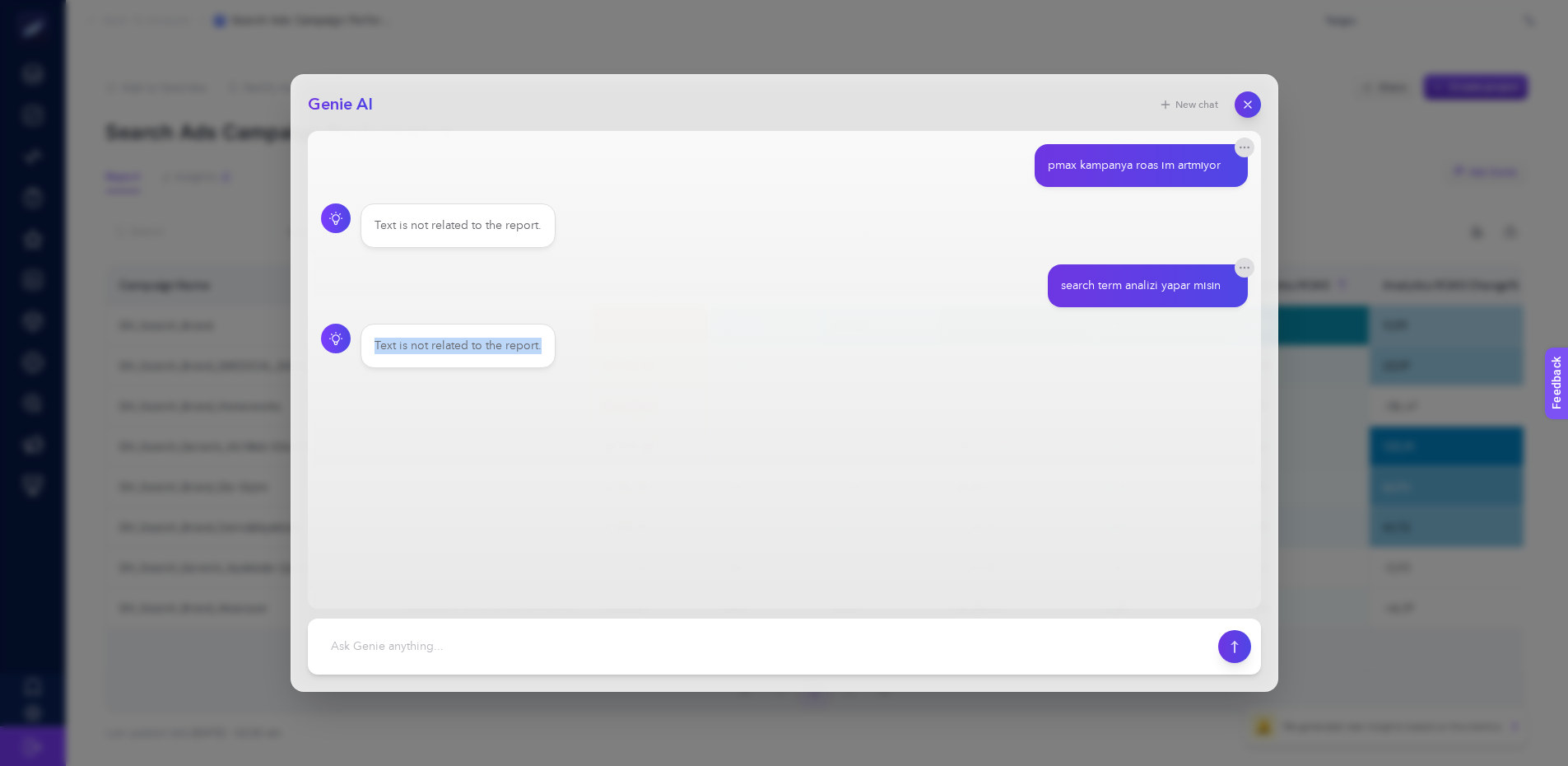
drag, startPoint x: 371, startPoint y: 353, endPoint x: 542, endPoint y: 354, distance: 171.0
click at [544, 354] on div "Text is not related to the report." at bounding box center [458, 345] width 195 height 44
click at [537, 351] on div at bounding box center [537, 351] width 0 height 0
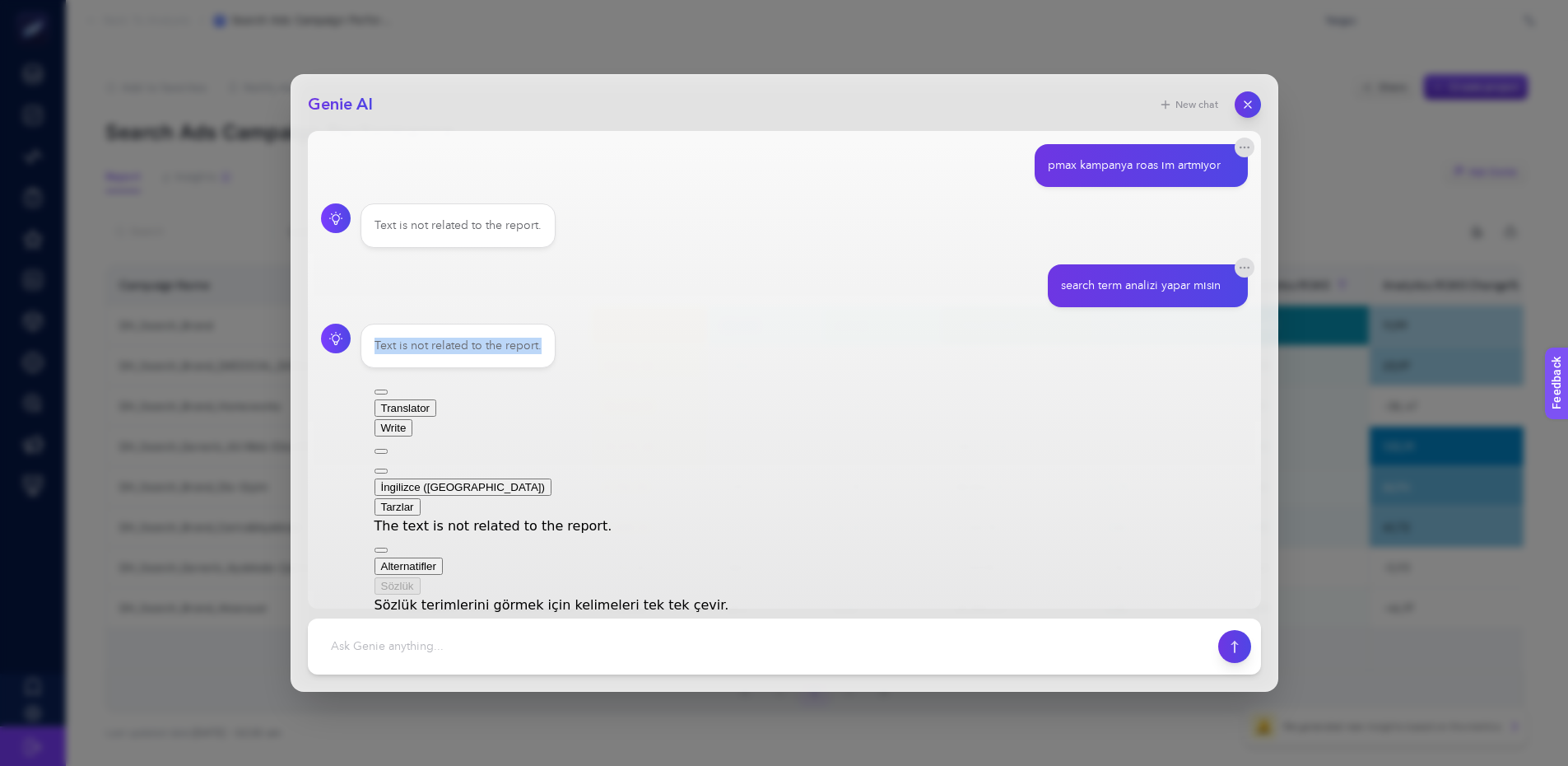
click at [437, 408] on button "Translator" at bounding box center [405, 408] width 63 height 17
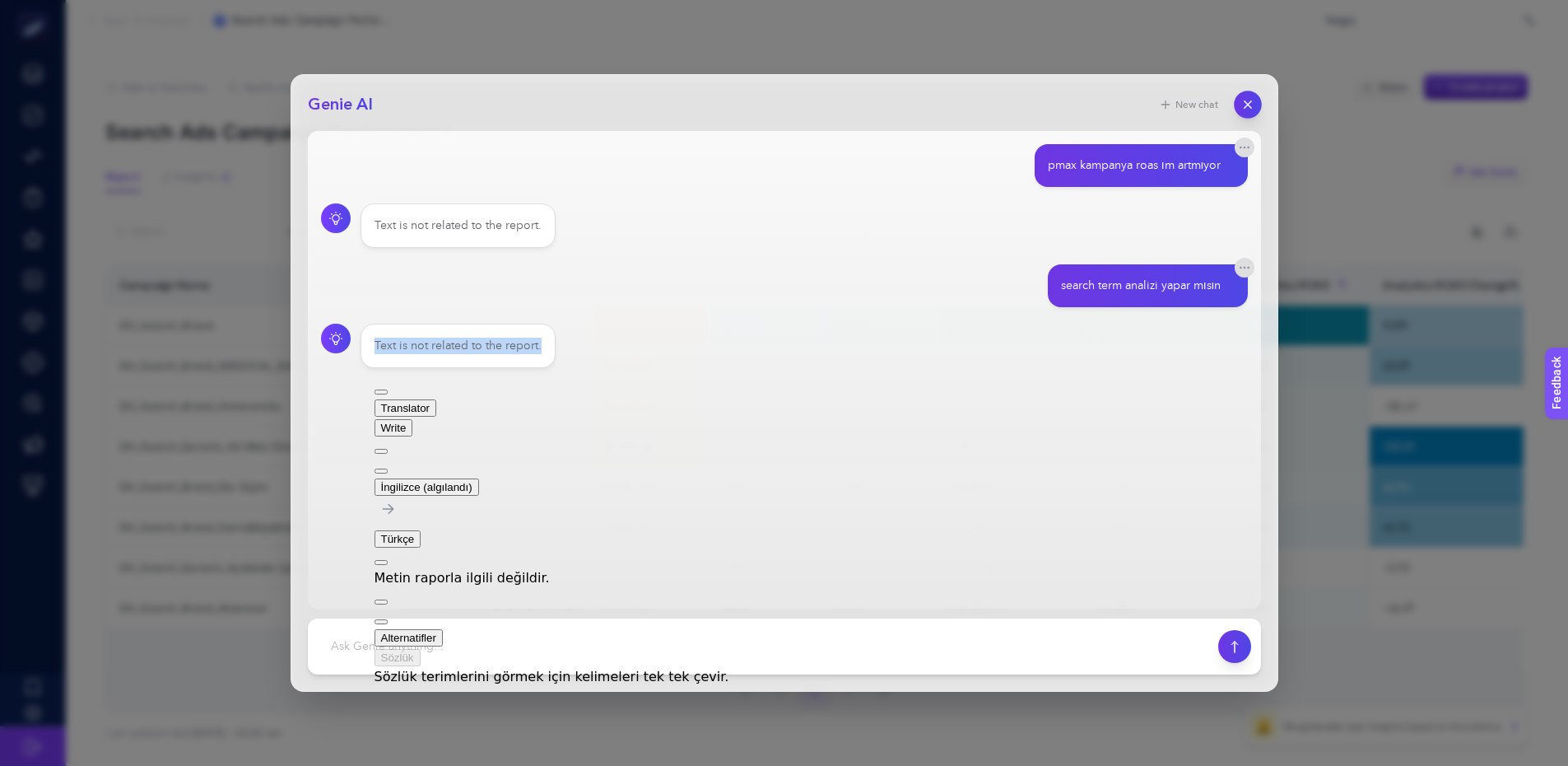
click at [1251, 110] on icon "button" at bounding box center [1247, 105] width 14 height 14
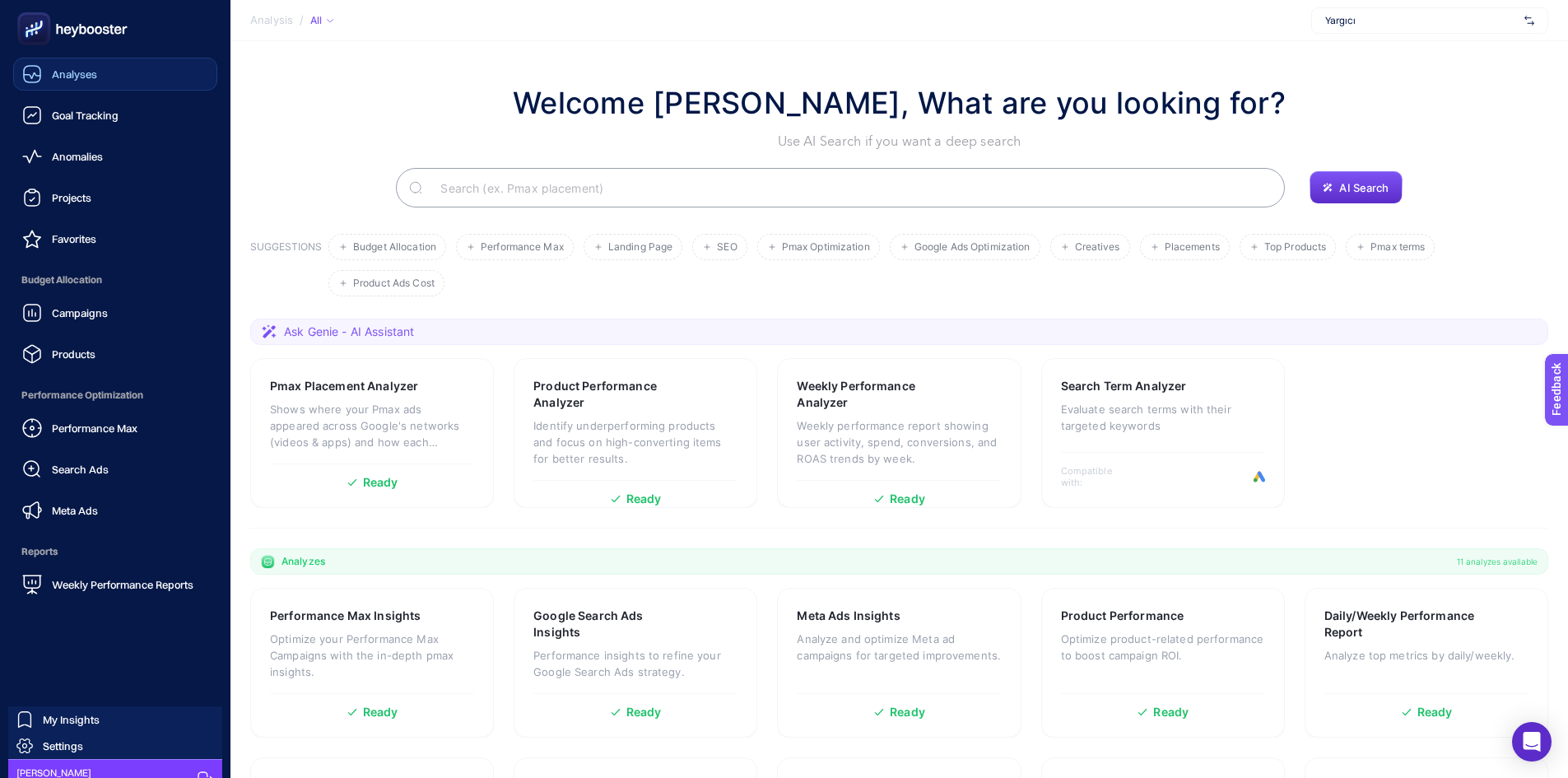
click at [110, 71] on link "Analyses" at bounding box center [116, 74] width 204 height 33
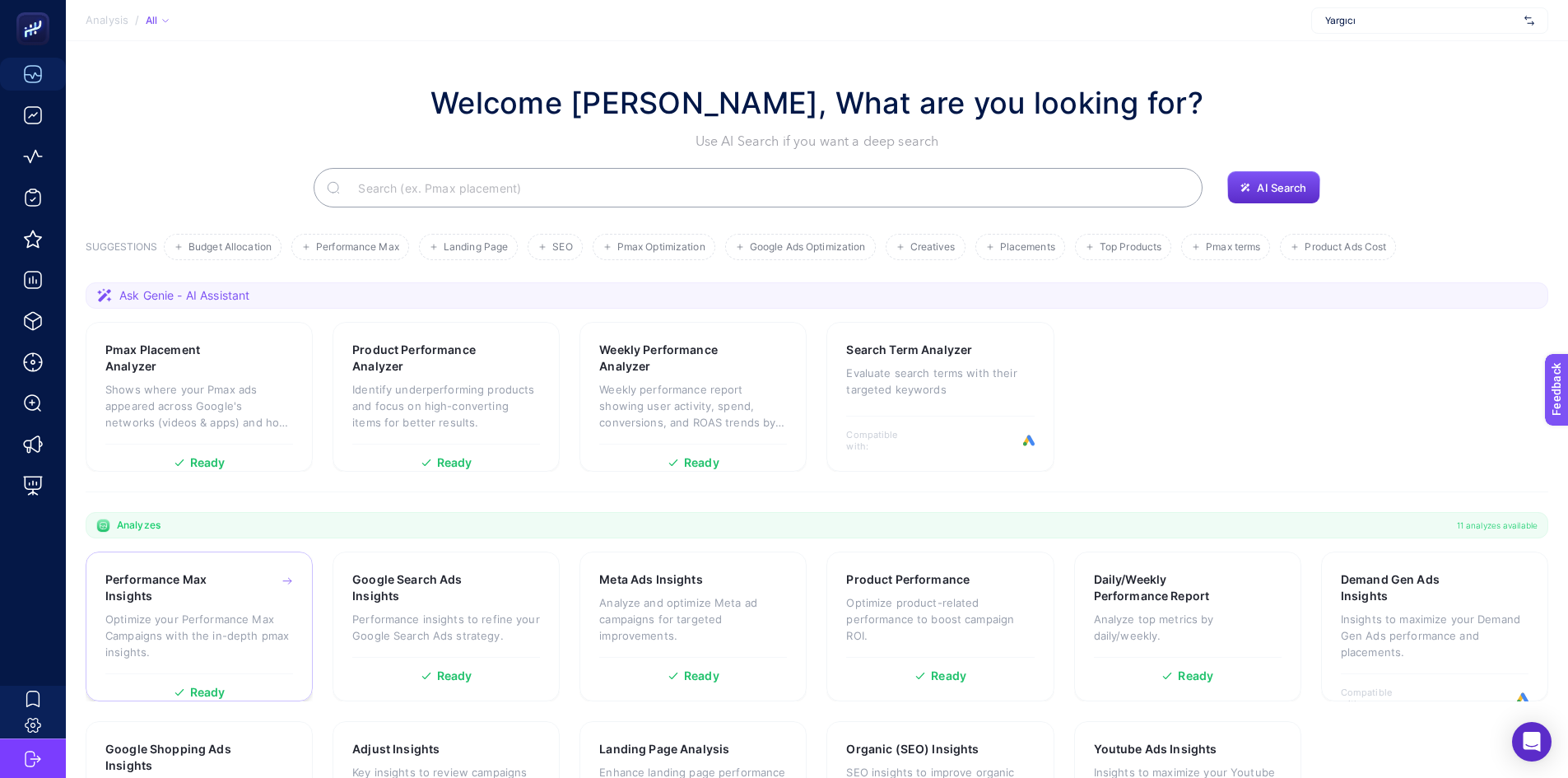
click at [250, 604] on div "Performance Max Insights Optimize your Performance Max Campaigns with the in-de…" at bounding box center [199, 622] width 188 height 102
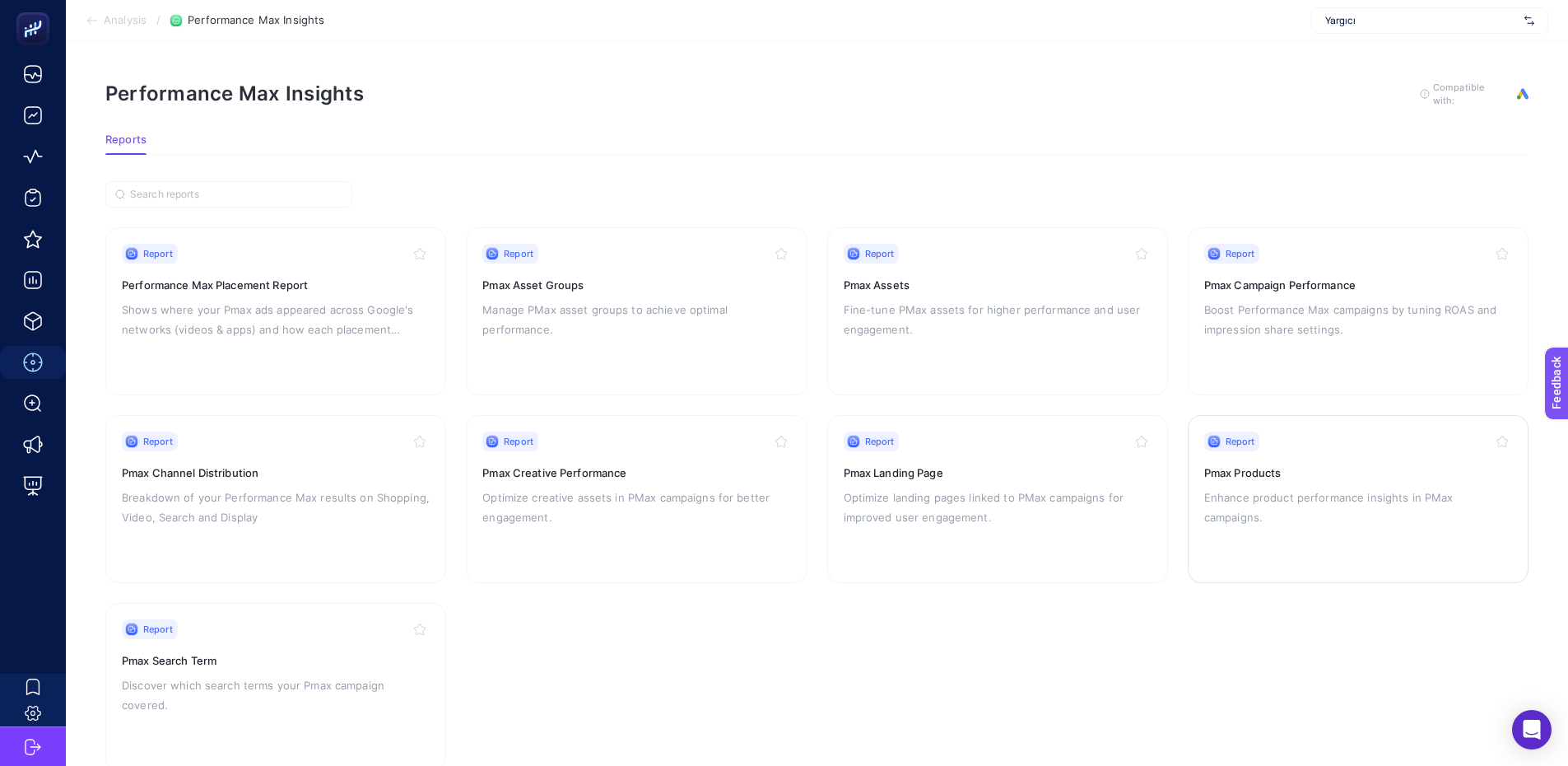
click at [1269, 492] on p "Enhance product performance insights in PMax campaigns." at bounding box center [1358, 506] width 308 height 40
